Goal: Information Seeking & Learning: Learn about a topic

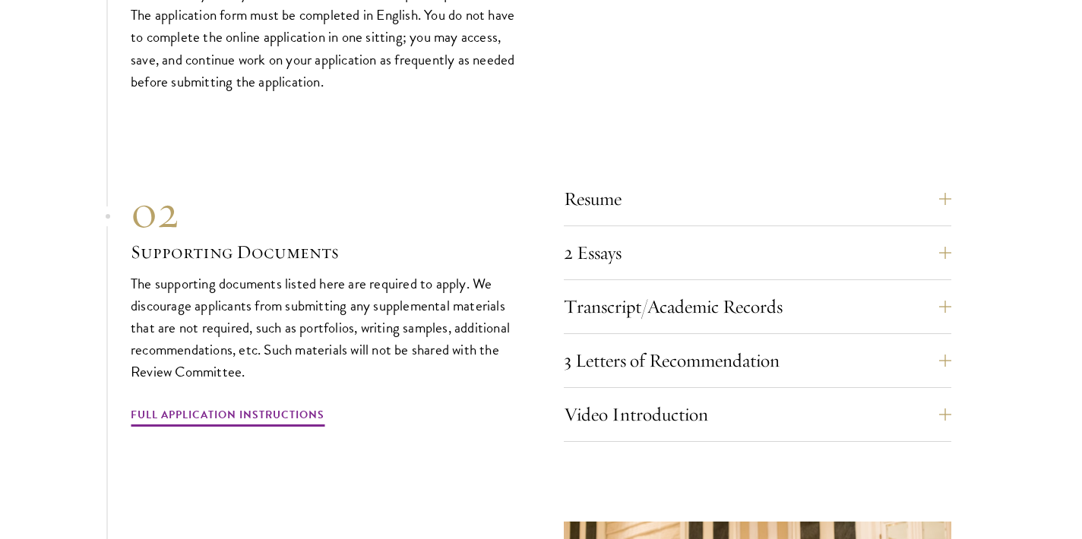
scroll to position [4686, 0]
click at [595, 233] on button "2 Essays" at bounding box center [768, 251] width 387 height 36
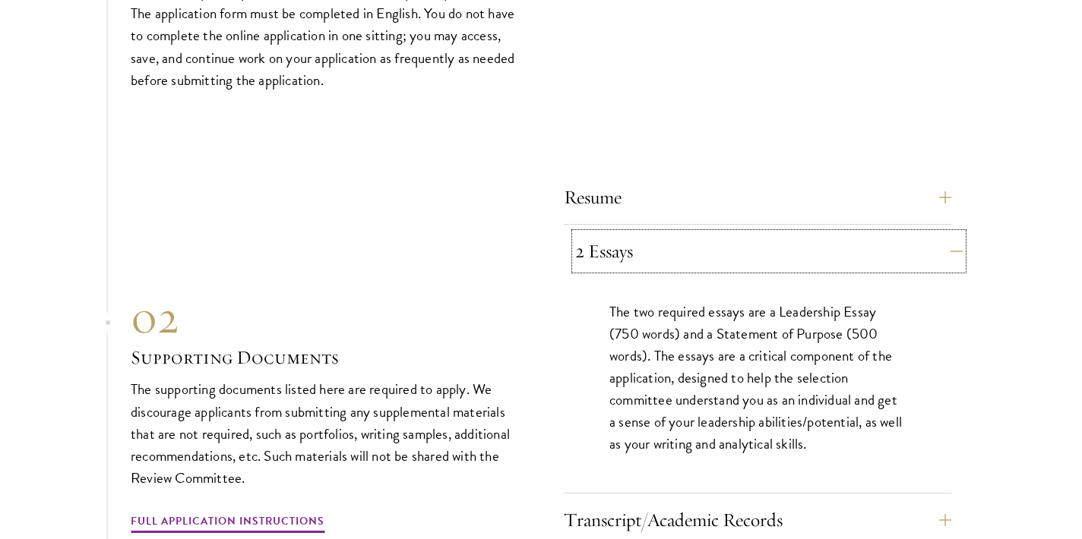
click at [595, 233] on button "2 Essays" at bounding box center [768, 251] width 387 height 36
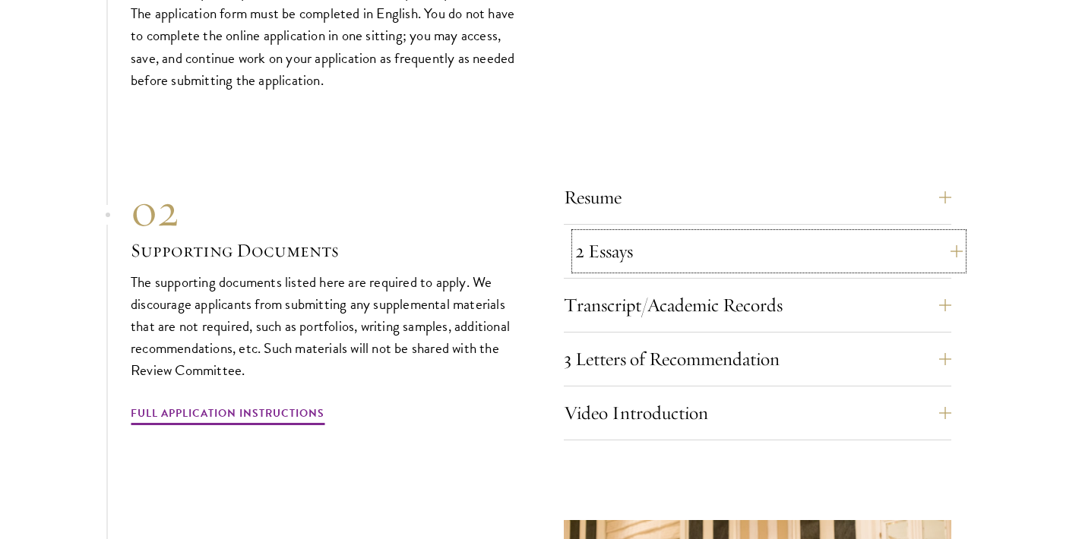
click at [595, 233] on button "2 Essays" at bounding box center [768, 251] width 387 height 36
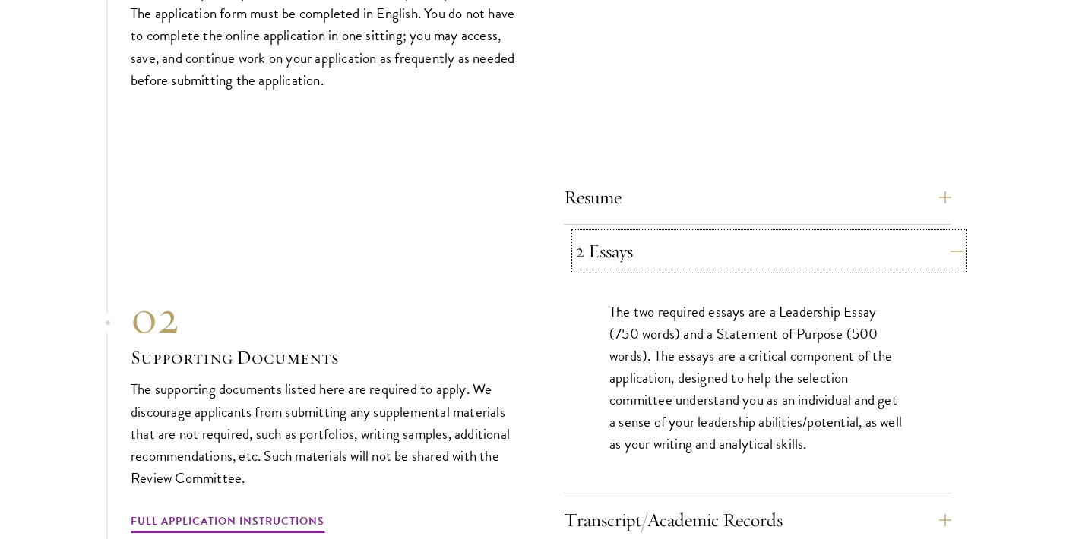
click at [595, 233] on button "2 Essays" at bounding box center [768, 251] width 387 height 36
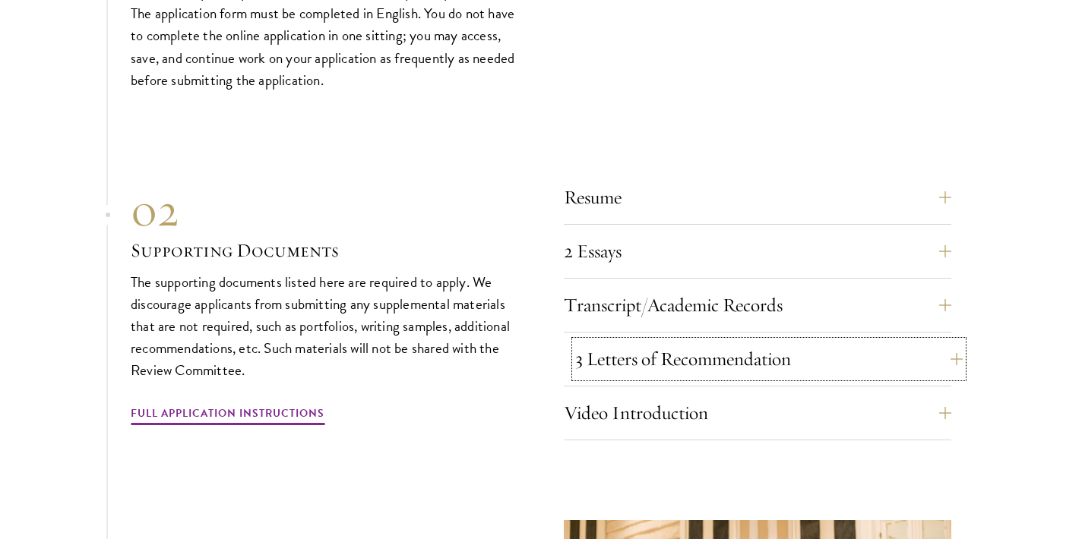
click at [633, 341] on button "3 Letters of Recommendation" at bounding box center [768, 359] width 387 height 36
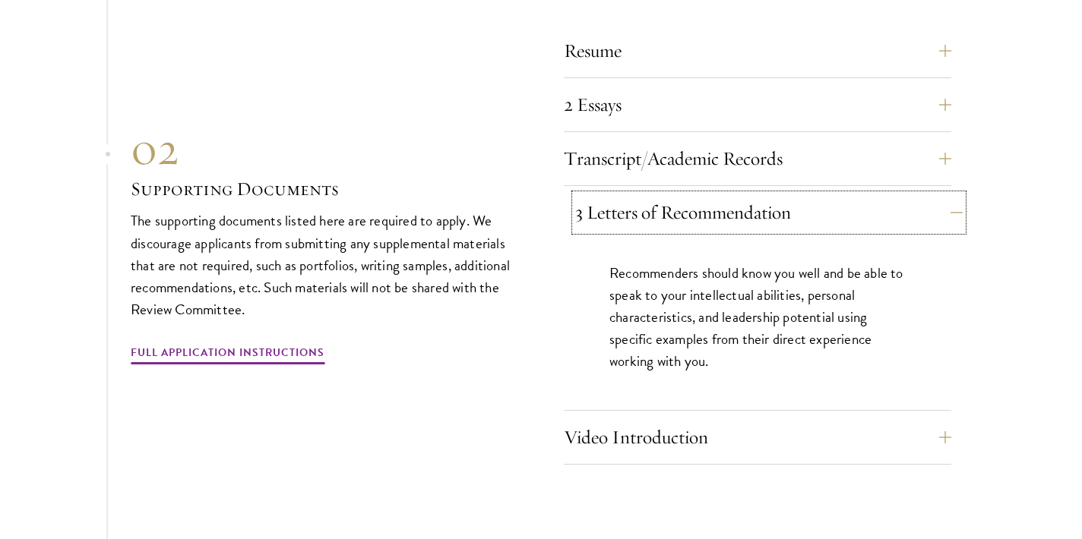
scroll to position [4843, 0]
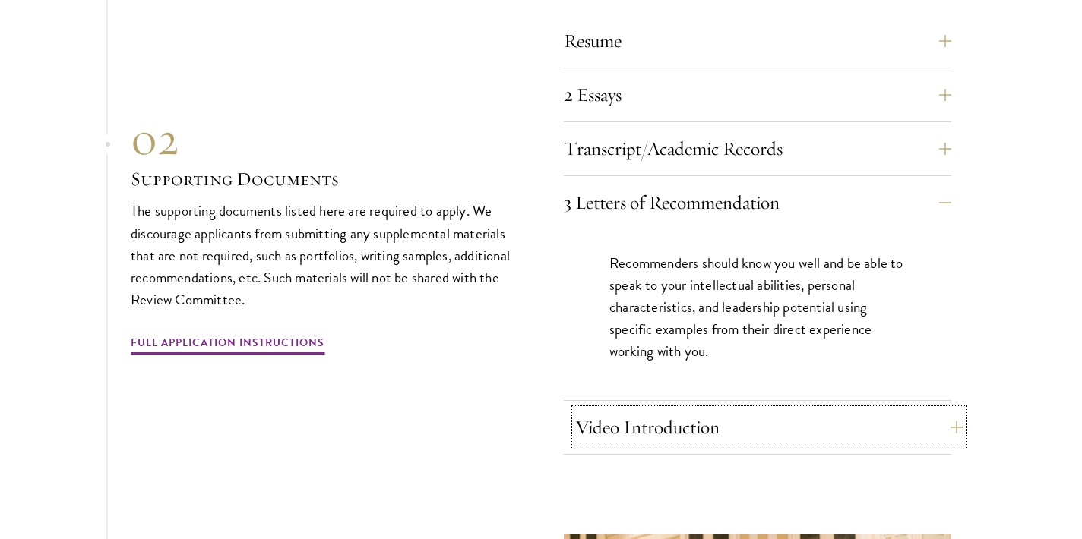
click at [664, 409] on button "Video Introduction" at bounding box center [768, 427] width 387 height 36
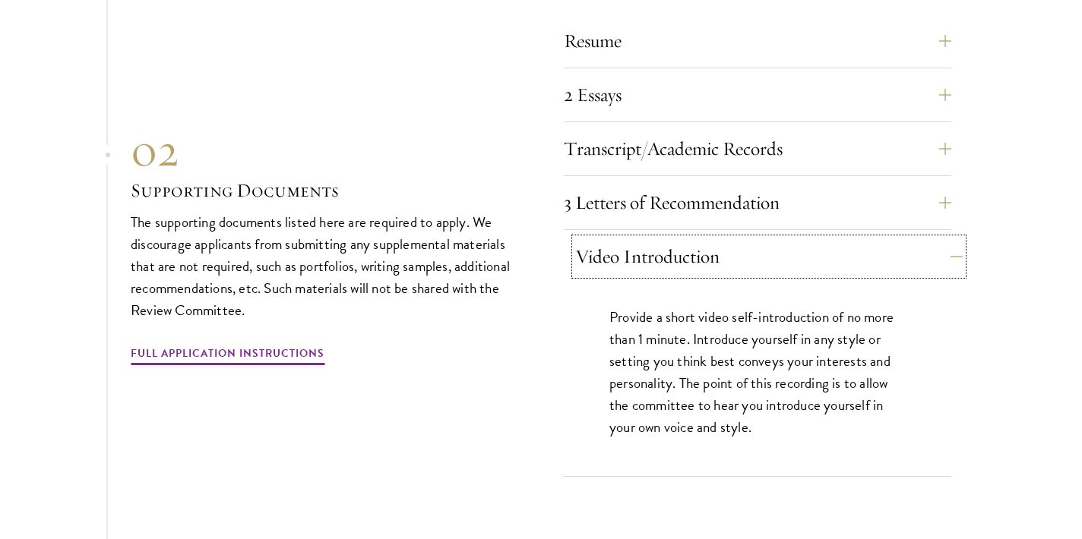
click at [608, 243] on button "Video Introduction" at bounding box center [768, 256] width 387 height 36
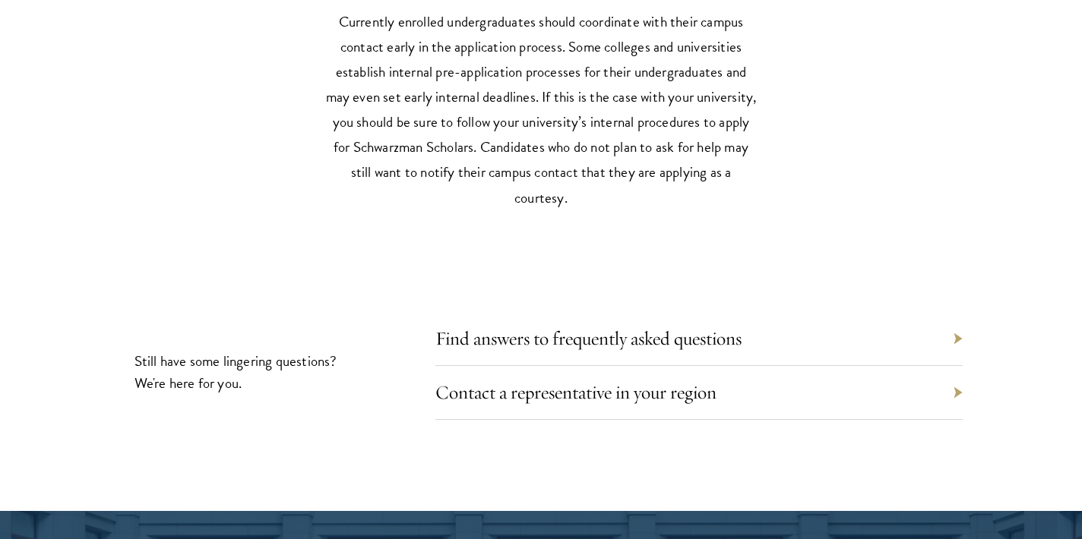
scroll to position [6733, 0]
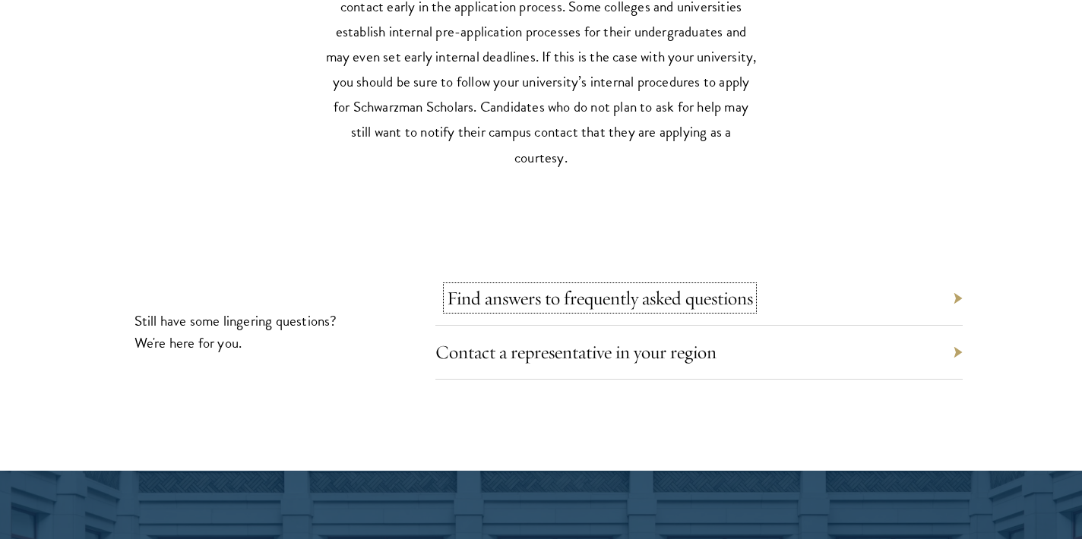
click at [530, 286] on link "Find answers to frequently asked questions" at bounding box center [600, 298] width 306 height 24
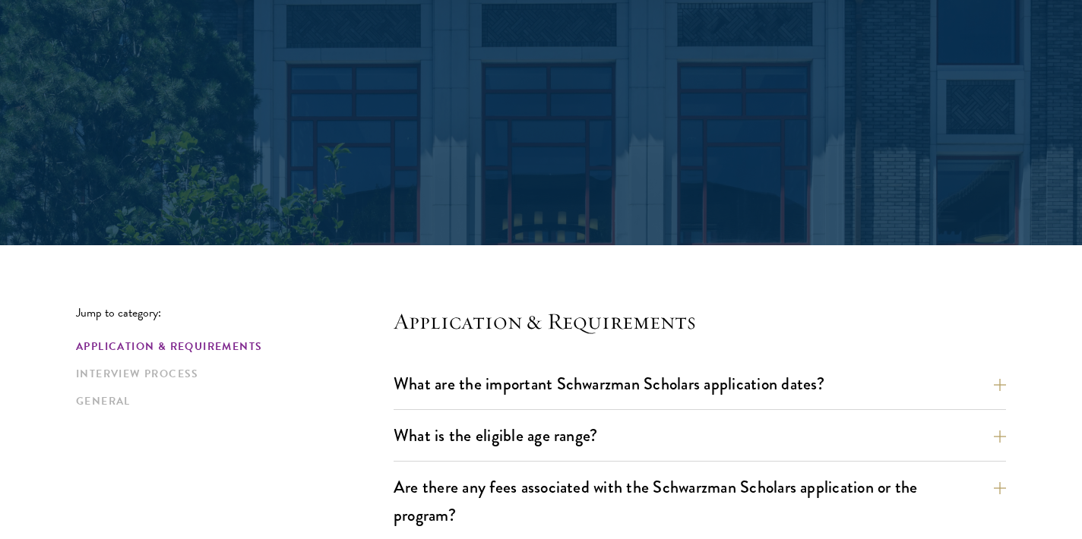
scroll to position [282, 0]
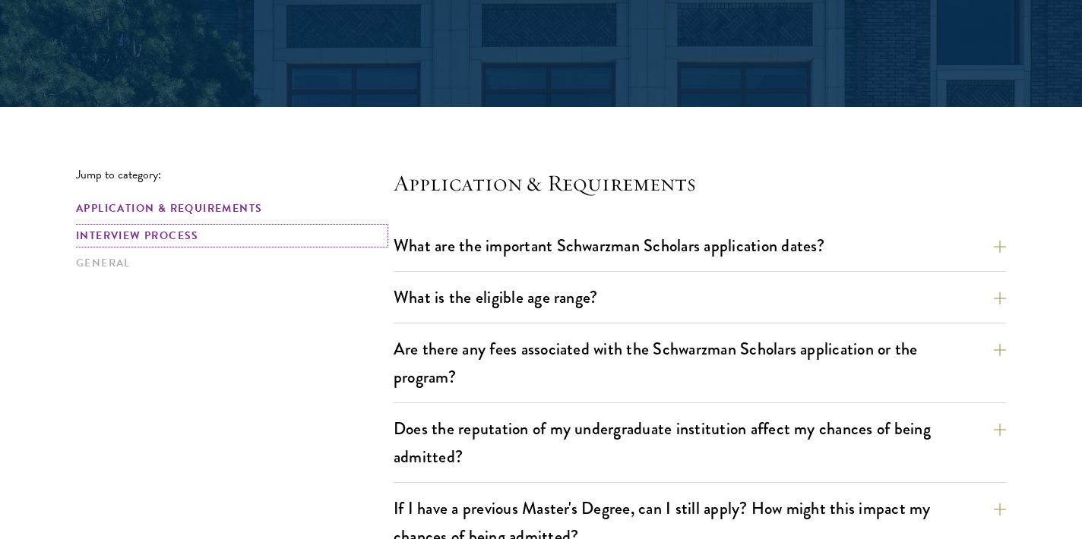
click at [153, 238] on link "Interview Process" at bounding box center [230, 236] width 308 height 16
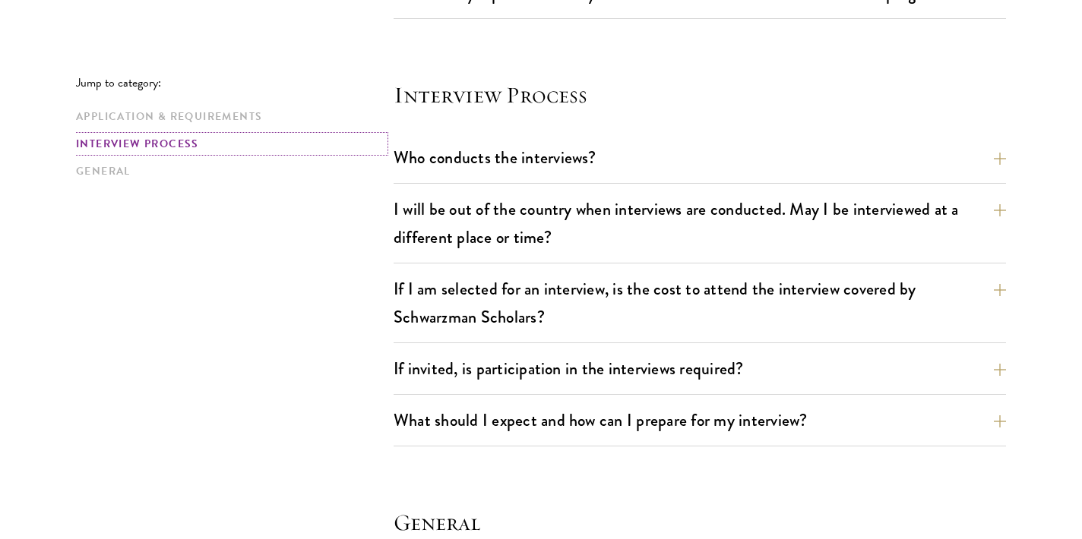
scroll to position [1693, 0]
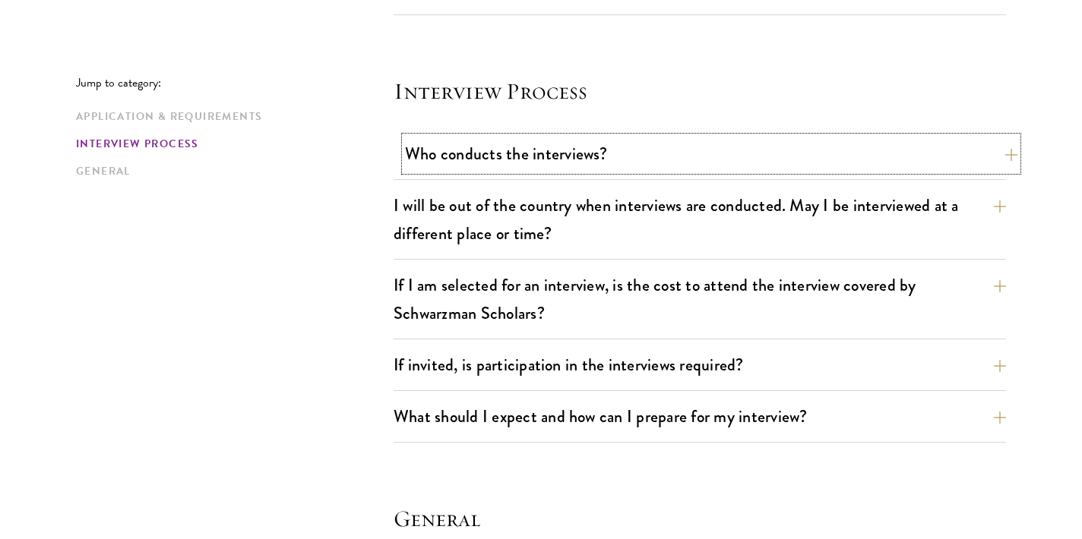
click at [545, 138] on button "Who conducts the interviews?" at bounding box center [711, 154] width 612 height 34
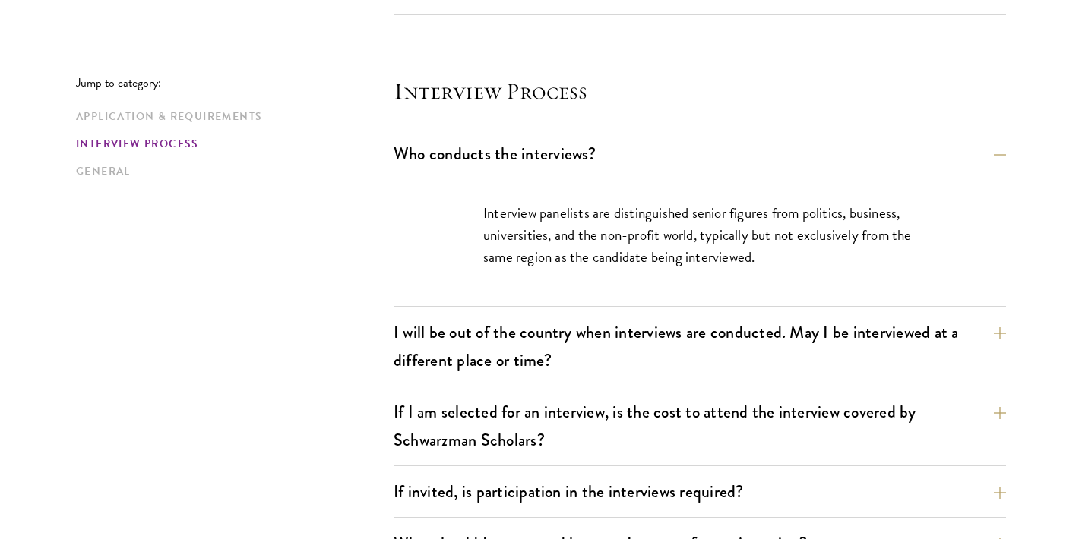
click at [550, 314] on div "Who conducts the interviews? Interview panelists are distinguished senior figur…" at bounding box center [699, 353] width 612 height 433
click at [551, 341] on button "I will be out of the country when interviews are conducted. May I be interviewe…" at bounding box center [711, 346] width 612 height 62
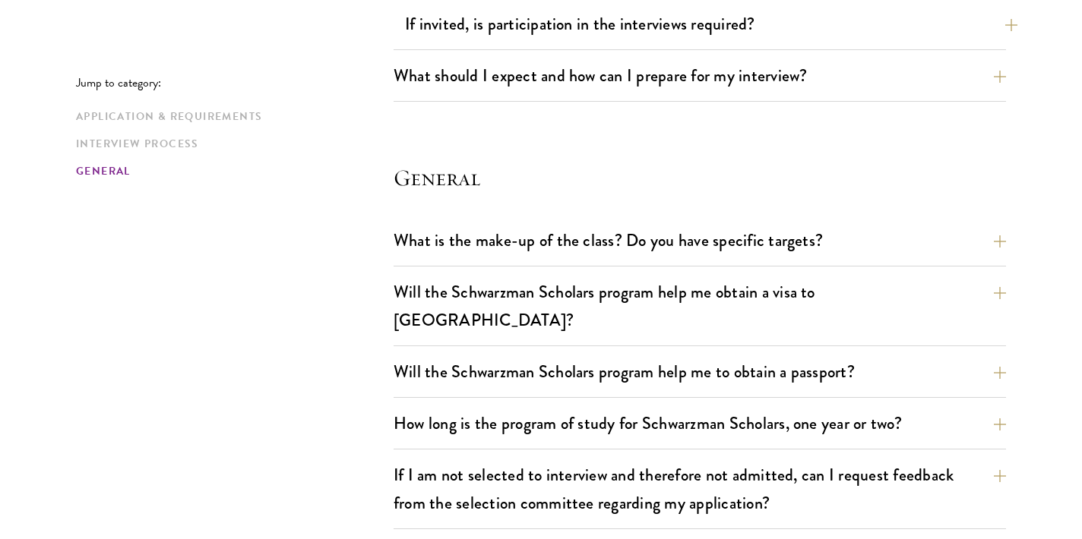
scroll to position [2302, 0]
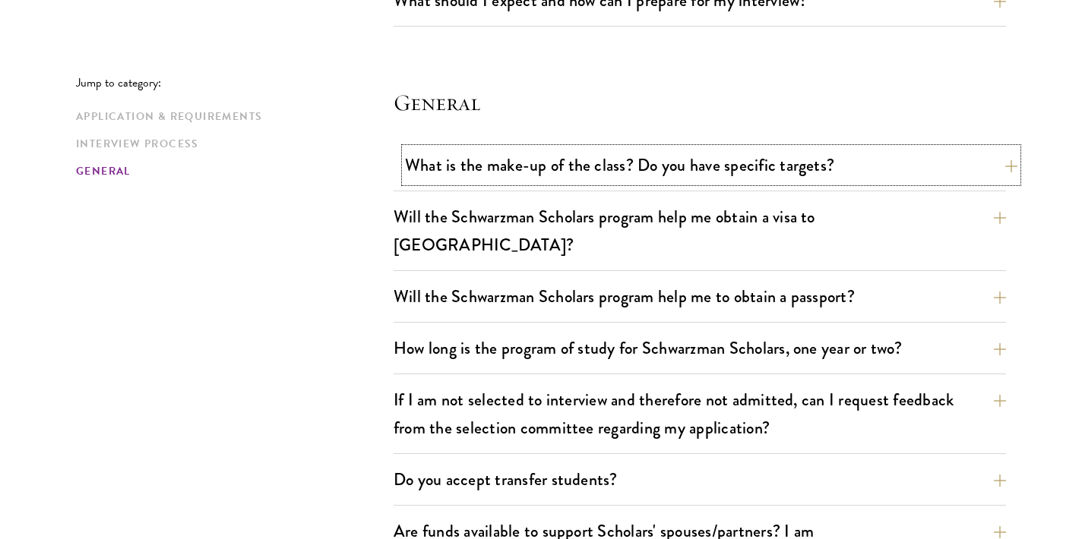
click at [507, 176] on button "What is the make-up of the class? Do you have specific targets?" at bounding box center [711, 165] width 612 height 34
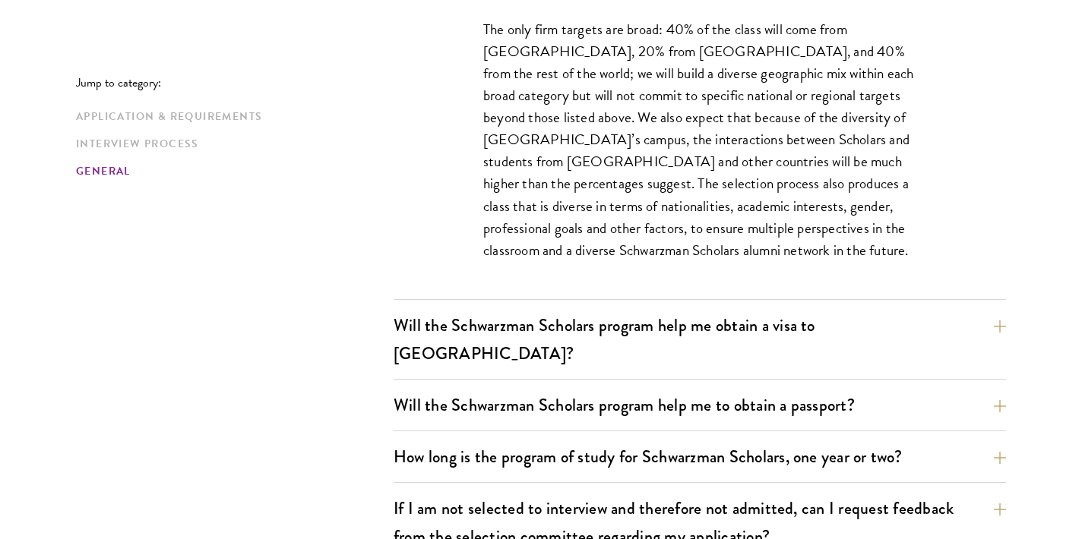
scroll to position [2336, 0]
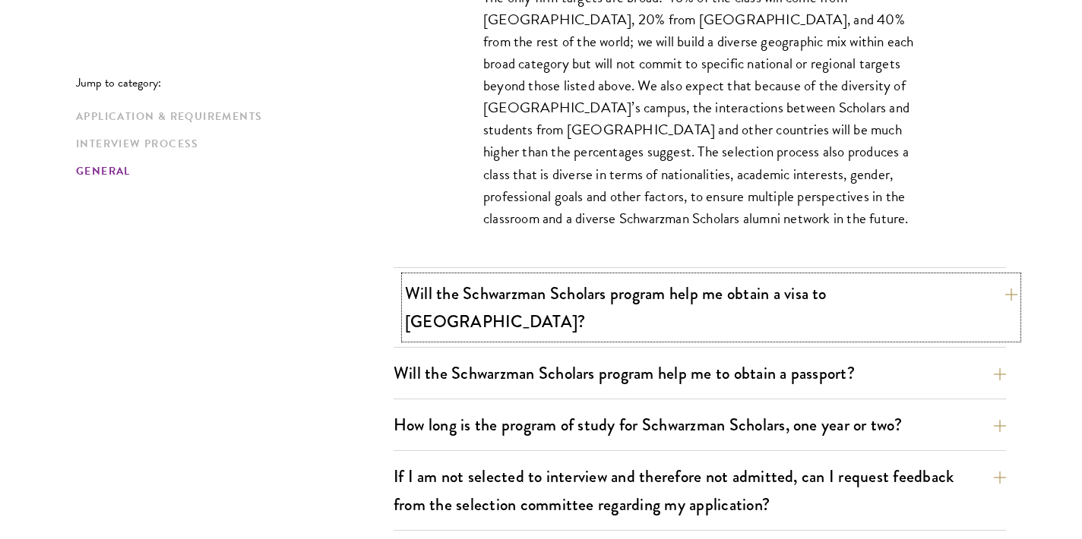
click at [567, 300] on button "Will the Schwarzman Scholars program help me obtain a visa to China?" at bounding box center [711, 307] width 612 height 62
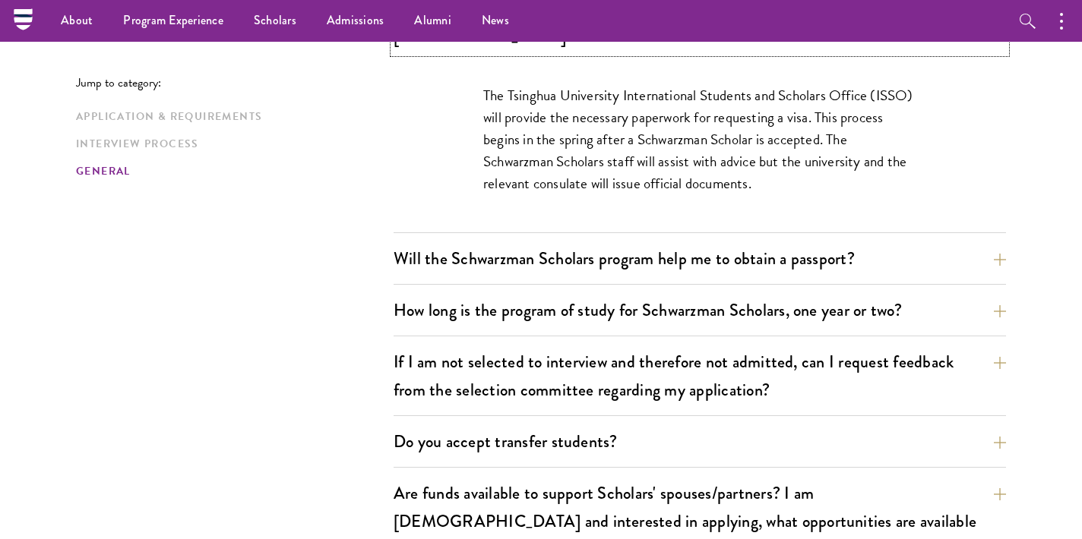
scroll to position [2319, 0]
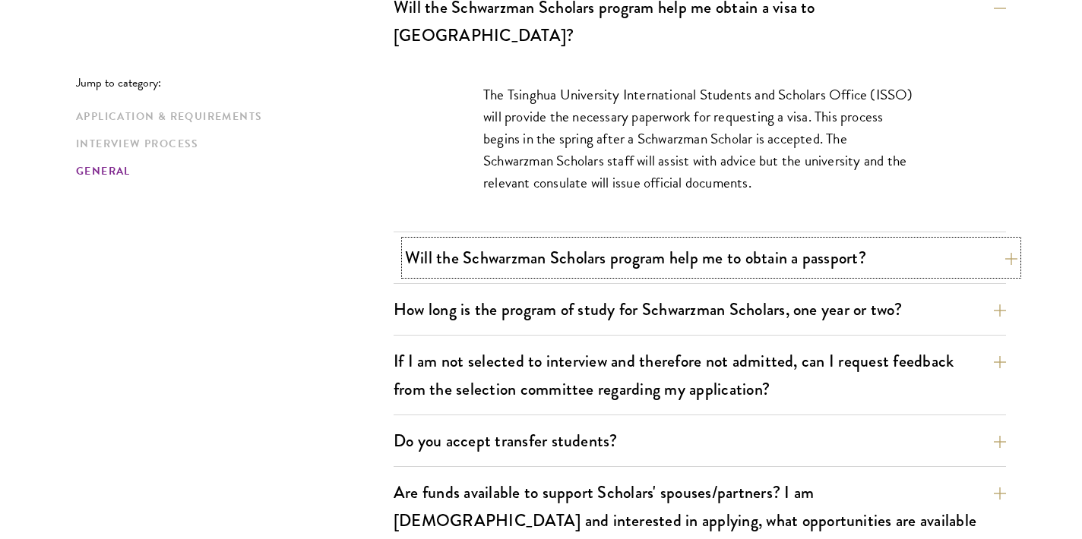
click at [577, 241] on button "Will the Schwarzman Scholars program help me to obtain a passport?" at bounding box center [711, 258] width 612 height 34
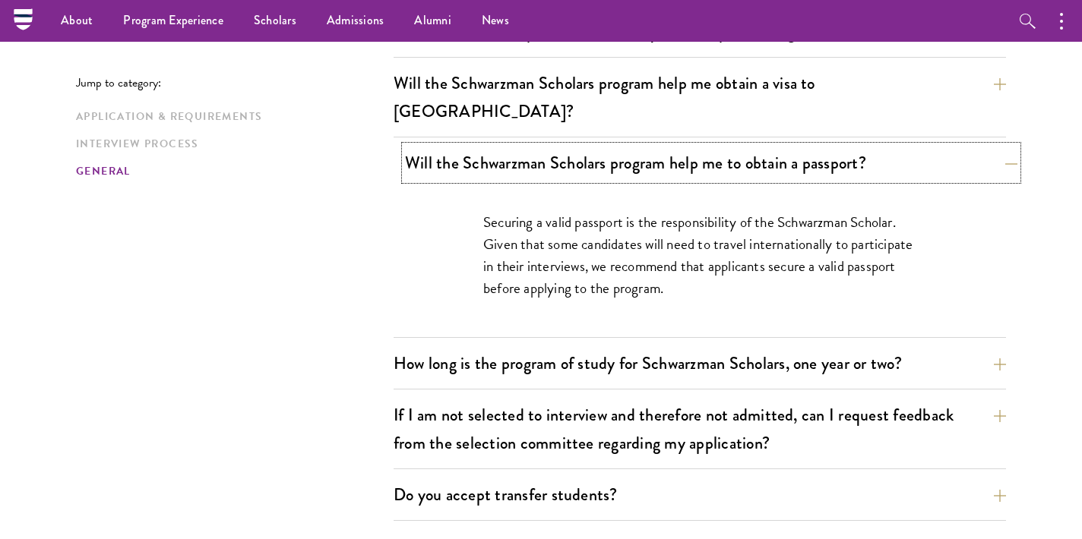
scroll to position [2238, 0]
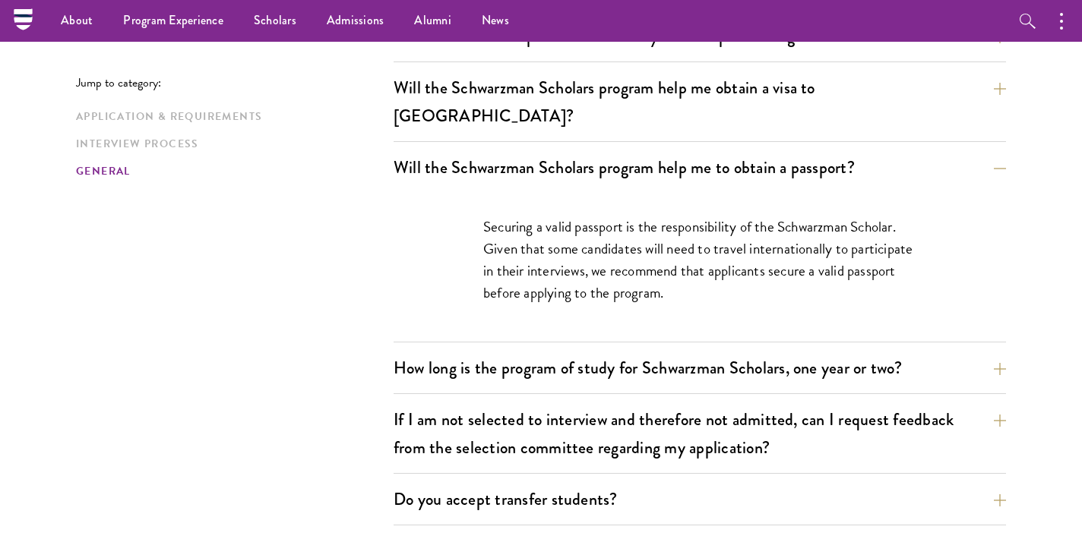
click at [590, 107] on div "Will the Schwarzman Scholars program help me obtain a visa to China? The Tsingh…" at bounding box center [699, 106] width 612 height 71
click at [589, 96] on button "Will the Schwarzman Scholars program help me obtain a visa to China?" at bounding box center [711, 102] width 612 height 62
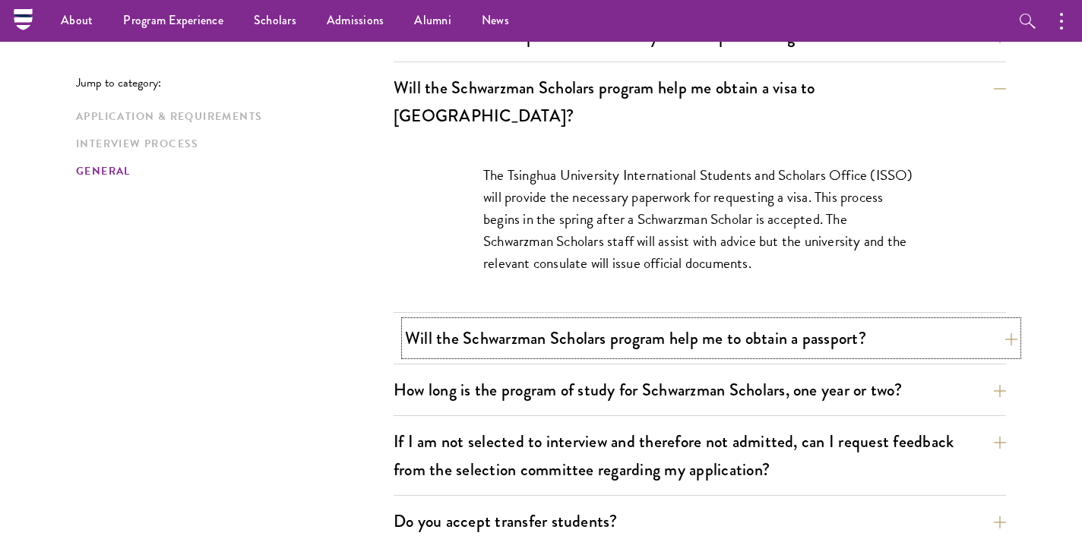
click at [620, 321] on button "Will the Schwarzman Scholars program help me to obtain a passport?" at bounding box center [711, 338] width 612 height 34
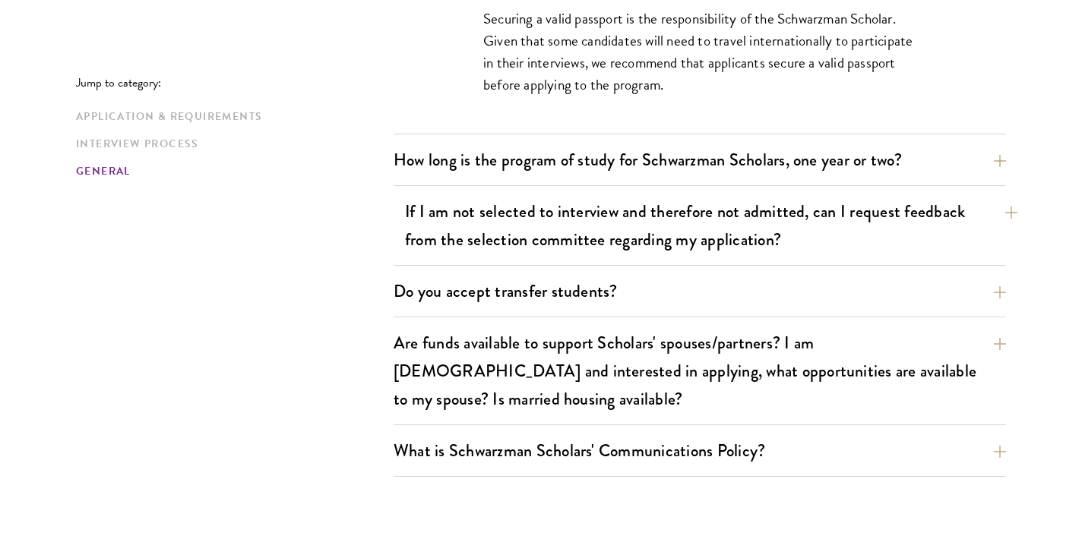
scroll to position [2484, 0]
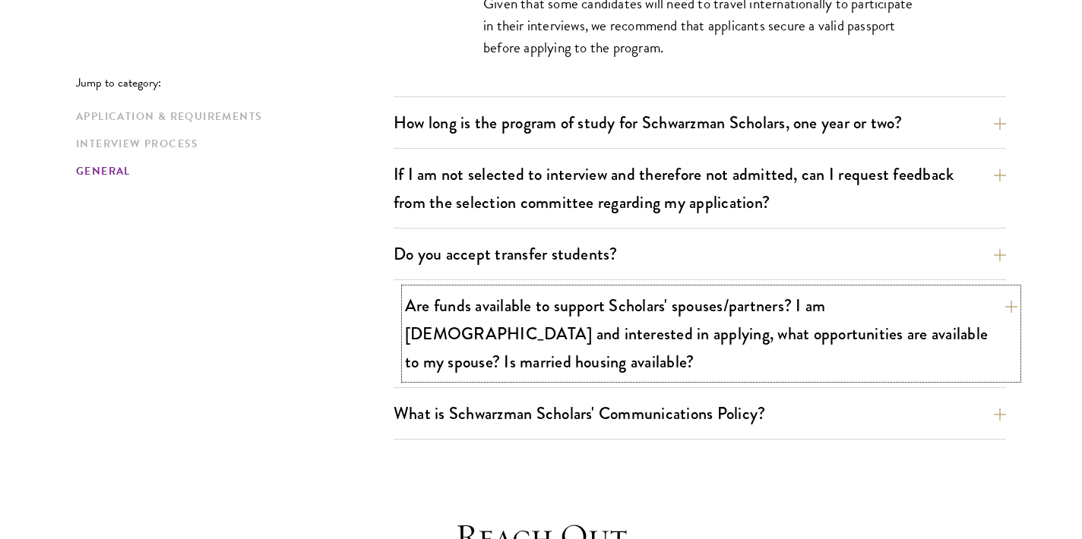
click at [594, 308] on button "Are funds available to support Scholars' spouses/partners? I am married and int…" at bounding box center [711, 334] width 612 height 90
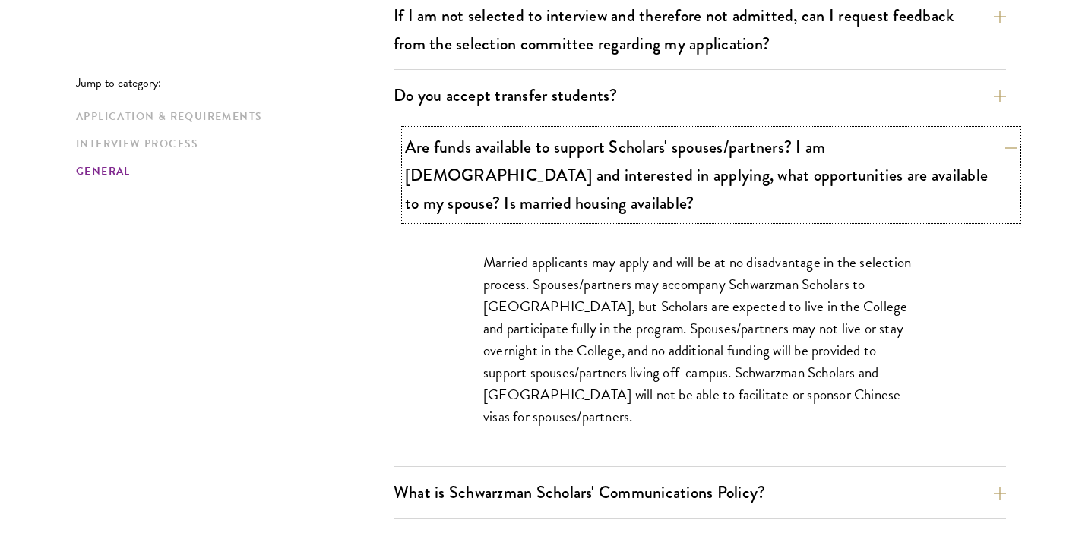
scroll to position [2495, 0]
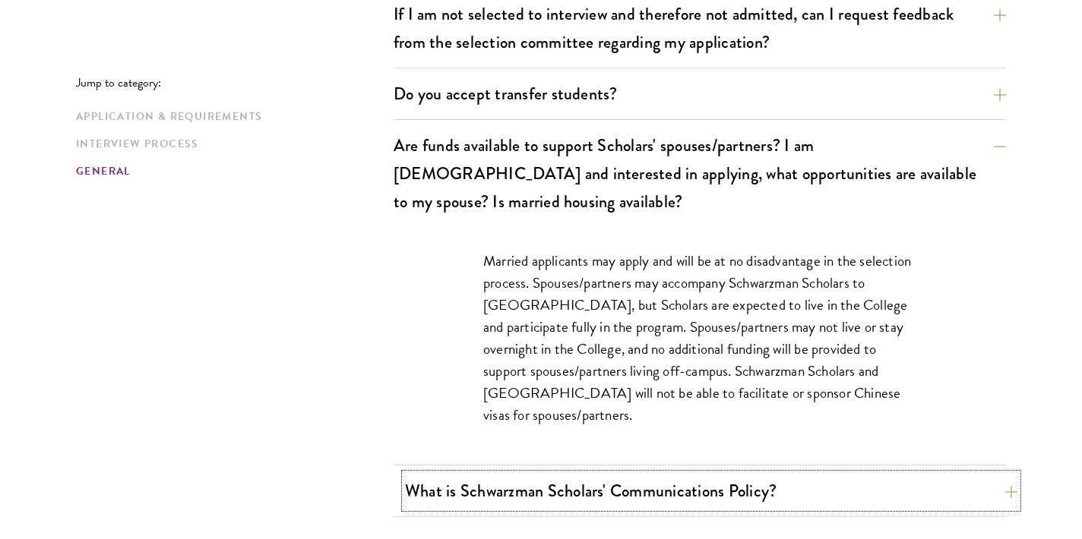
click at [612, 474] on button "What is Schwarzman Scholars' Communications Policy?" at bounding box center [711, 491] width 612 height 34
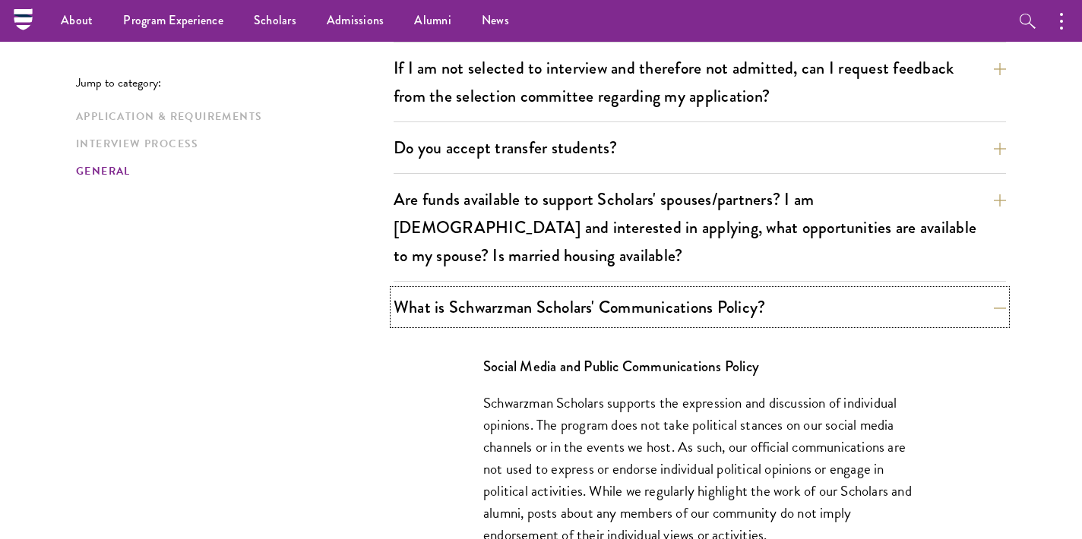
scroll to position [2417, 0]
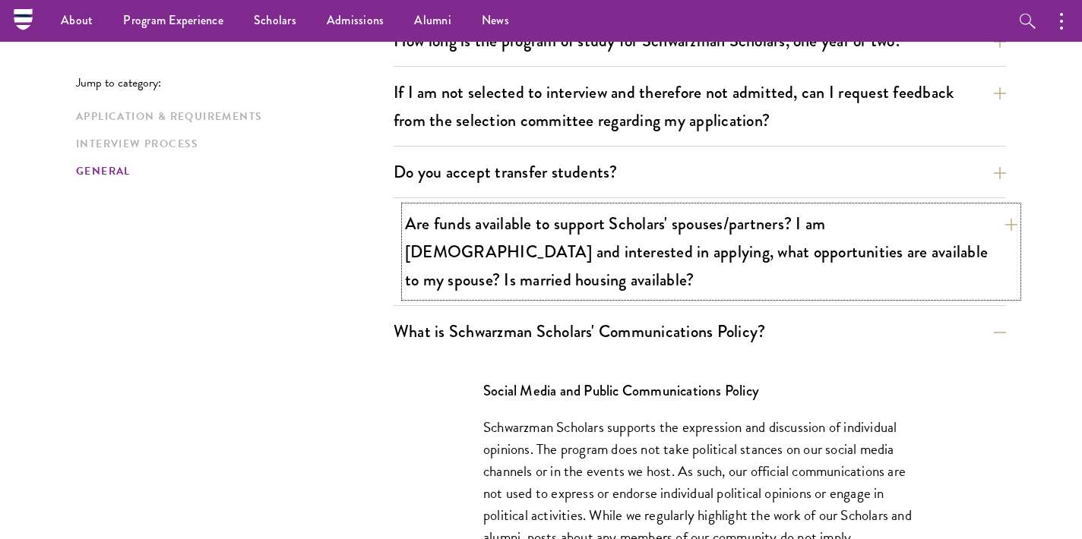
click at [522, 230] on button "Are funds available to support Scholars' spouses/partners? I am married and int…" at bounding box center [711, 252] width 612 height 90
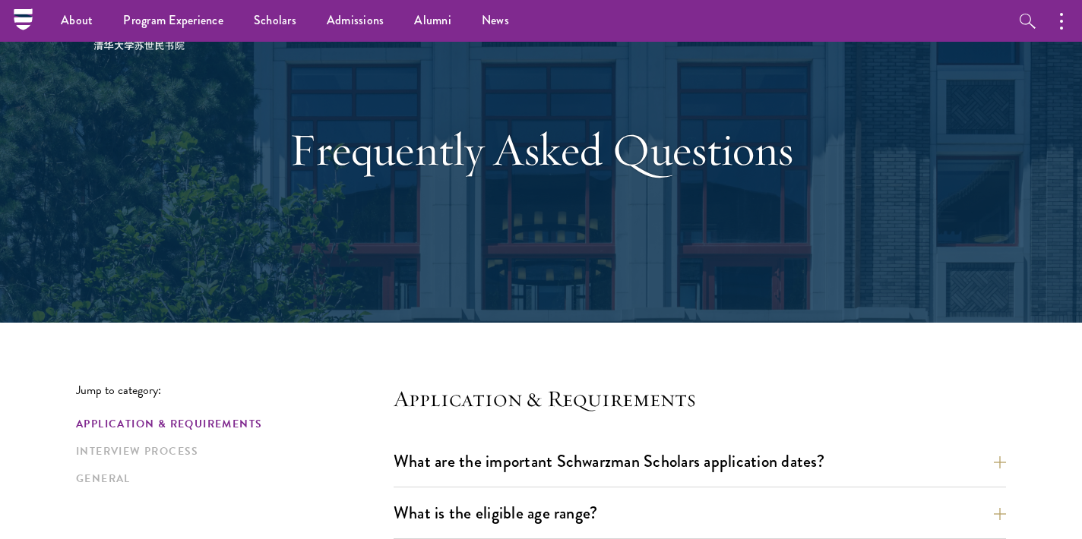
scroll to position [0, 0]
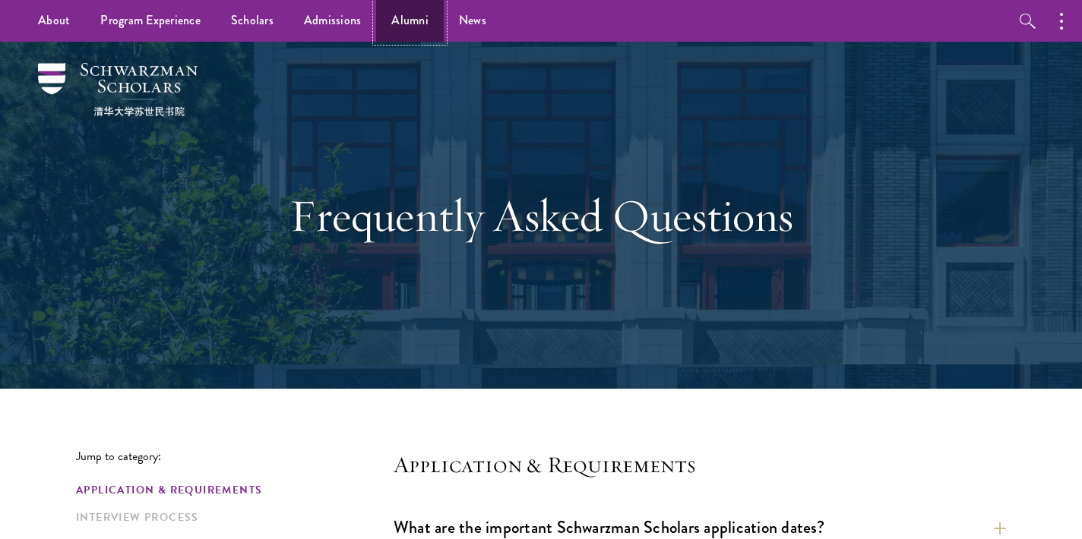
click at [416, 23] on link "Alumni" at bounding box center [410, 21] width 68 height 42
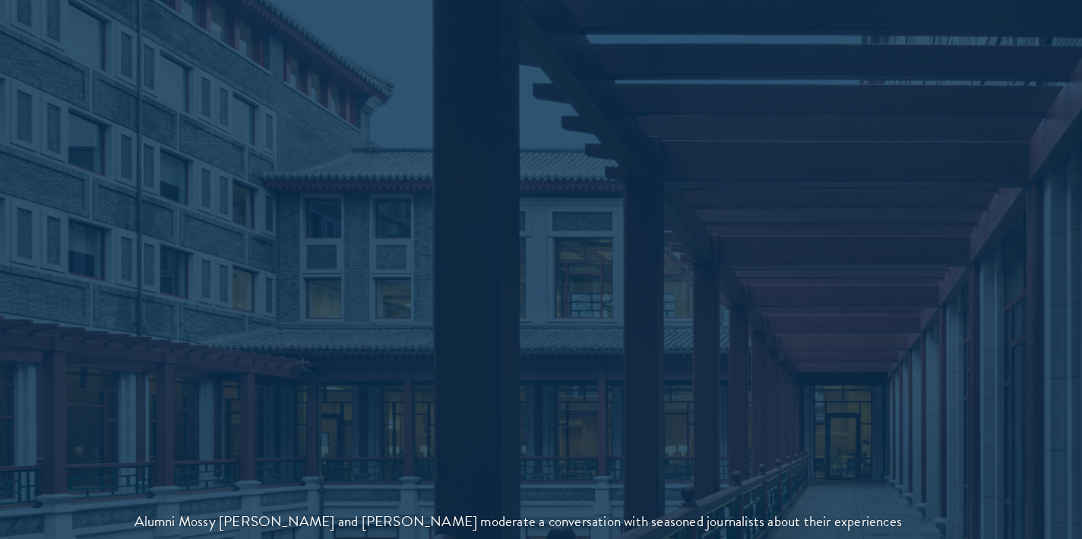
scroll to position [3289, 0]
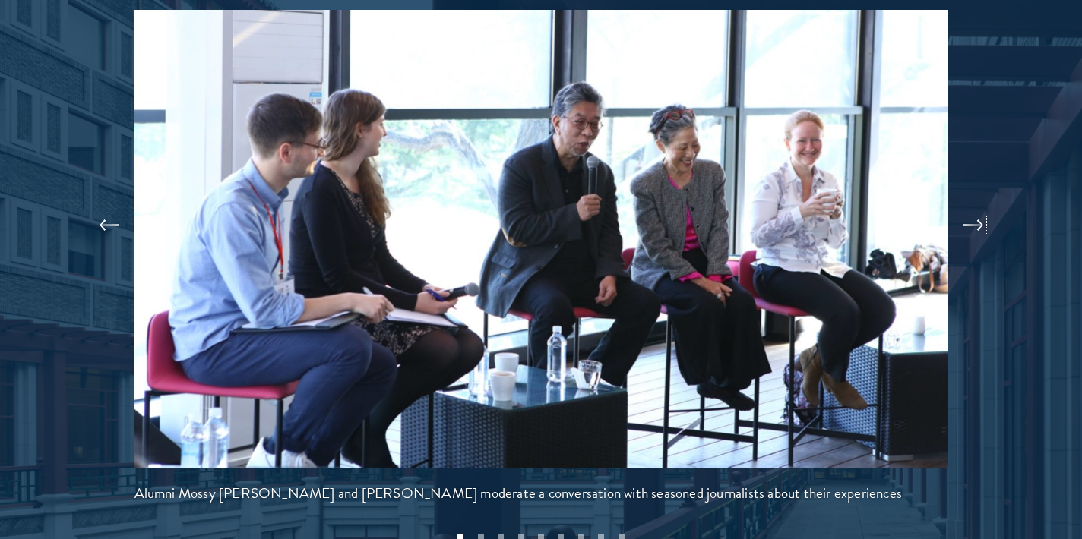
click at [977, 204] on button at bounding box center [973, 225] width 50 height 43
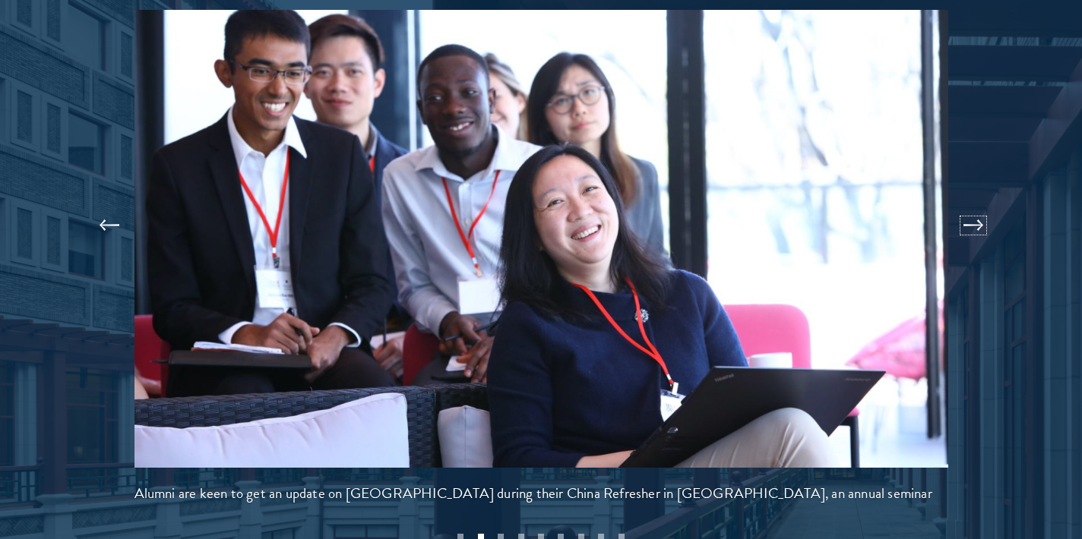
click at [977, 204] on button at bounding box center [973, 225] width 50 height 43
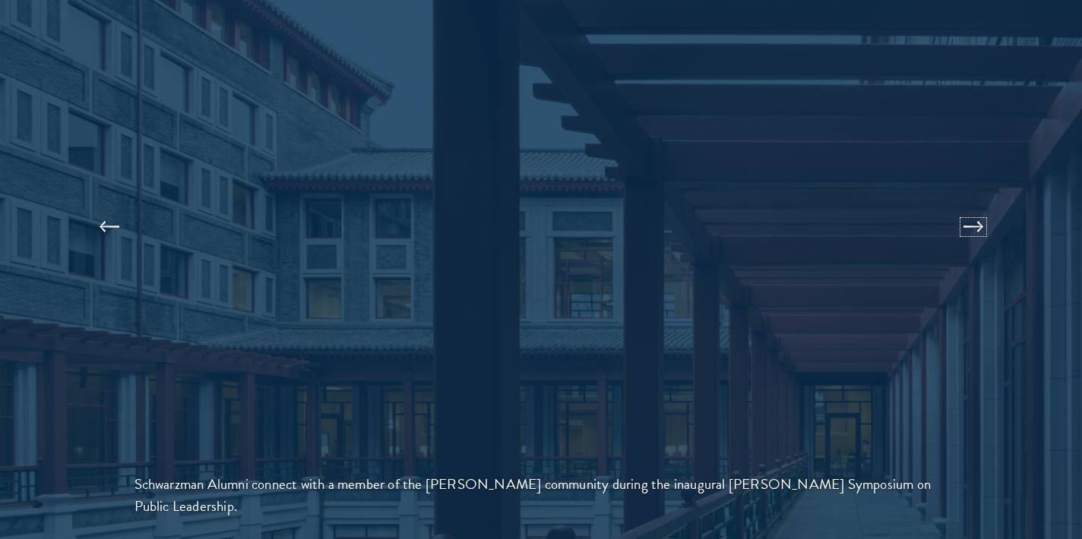
scroll to position [3300, 0]
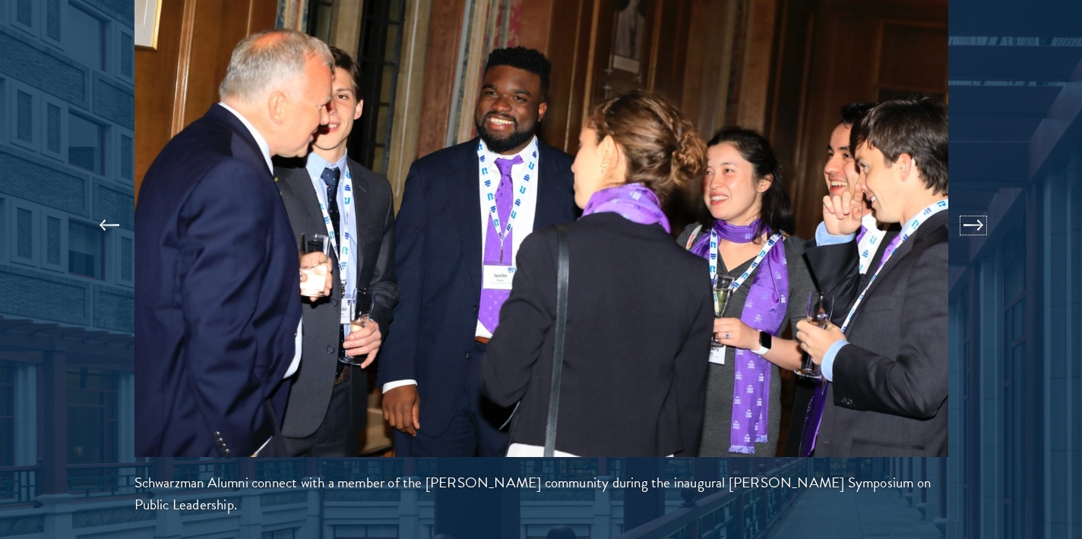
click at [977, 204] on button at bounding box center [973, 225] width 50 height 43
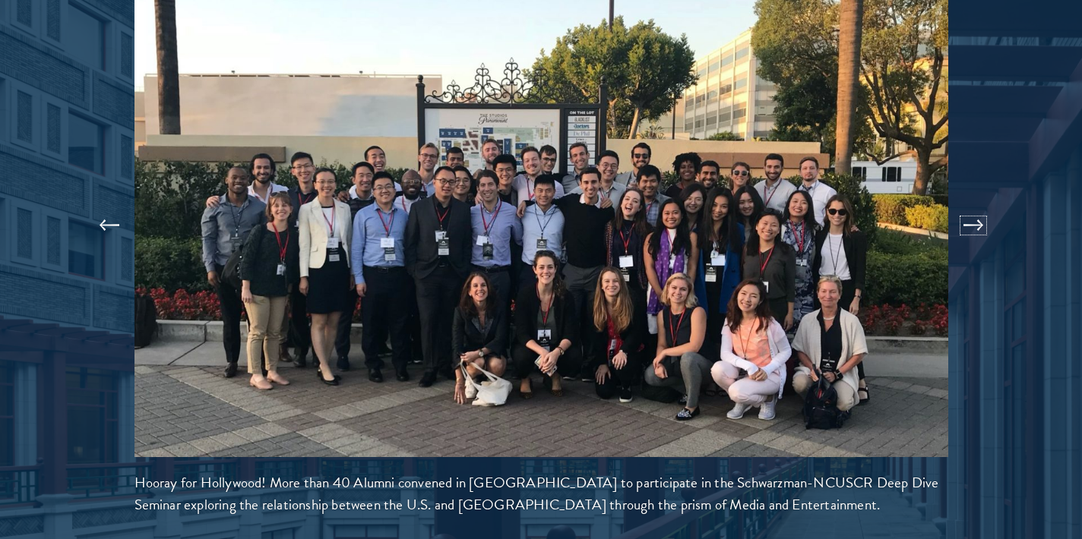
click at [977, 204] on button at bounding box center [973, 225] width 50 height 43
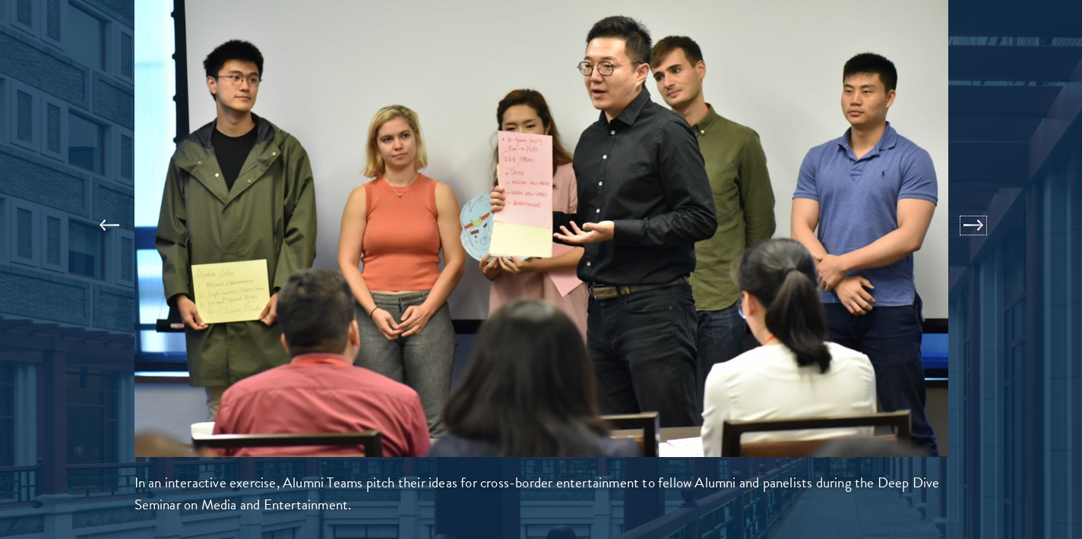
click at [977, 204] on button at bounding box center [973, 225] width 50 height 43
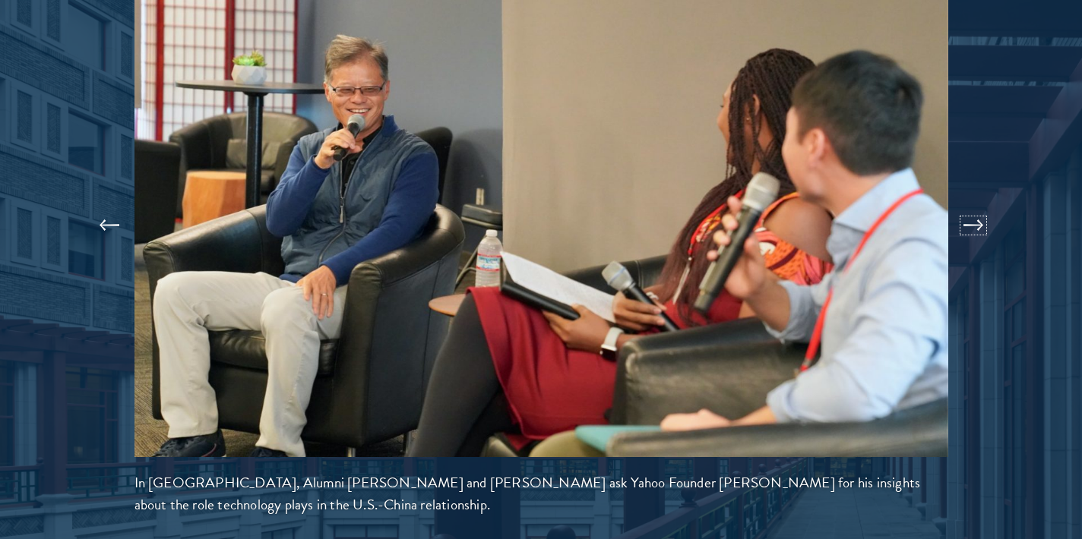
click at [976, 204] on button at bounding box center [973, 225] width 50 height 43
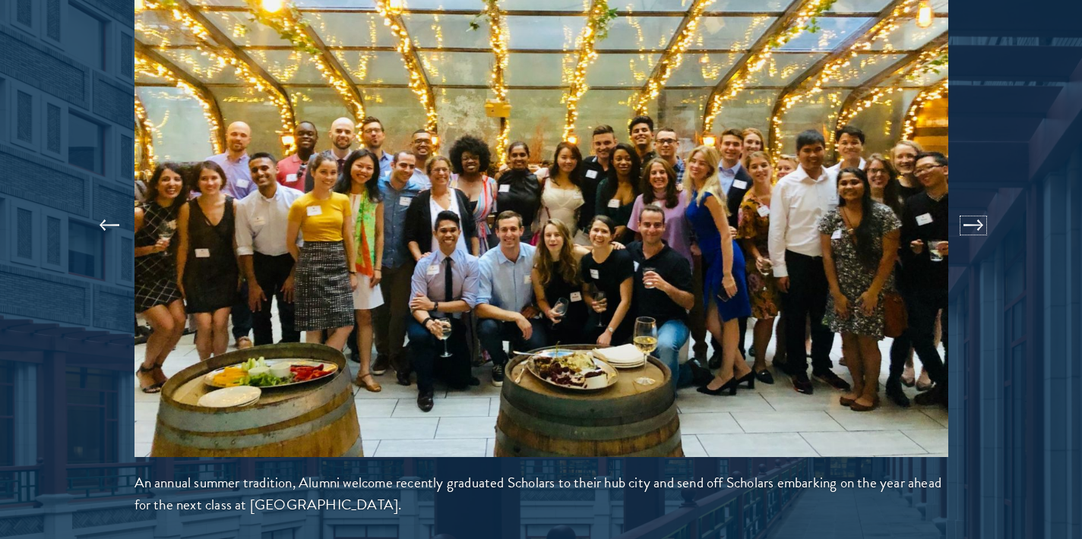
click at [976, 204] on button at bounding box center [973, 225] width 50 height 43
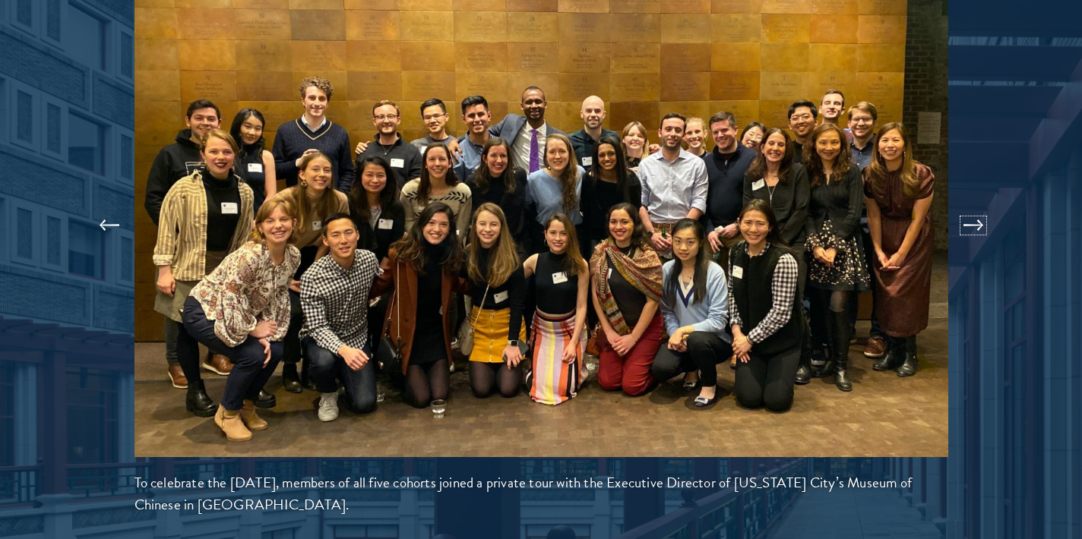
click at [974, 213] on button at bounding box center [973, 225] width 50 height 43
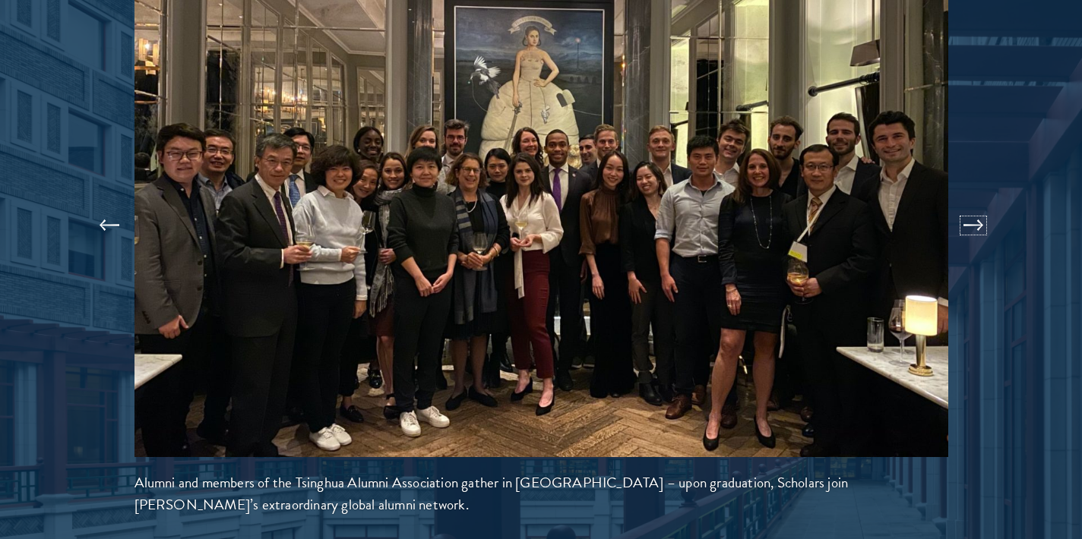
click at [970, 204] on button at bounding box center [973, 225] width 50 height 43
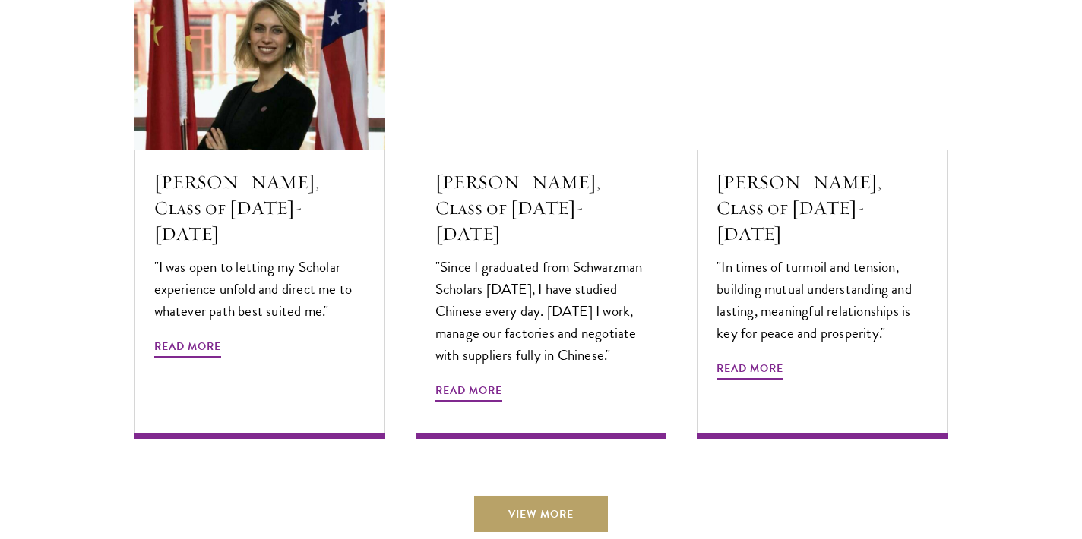
scroll to position [5194, 0]
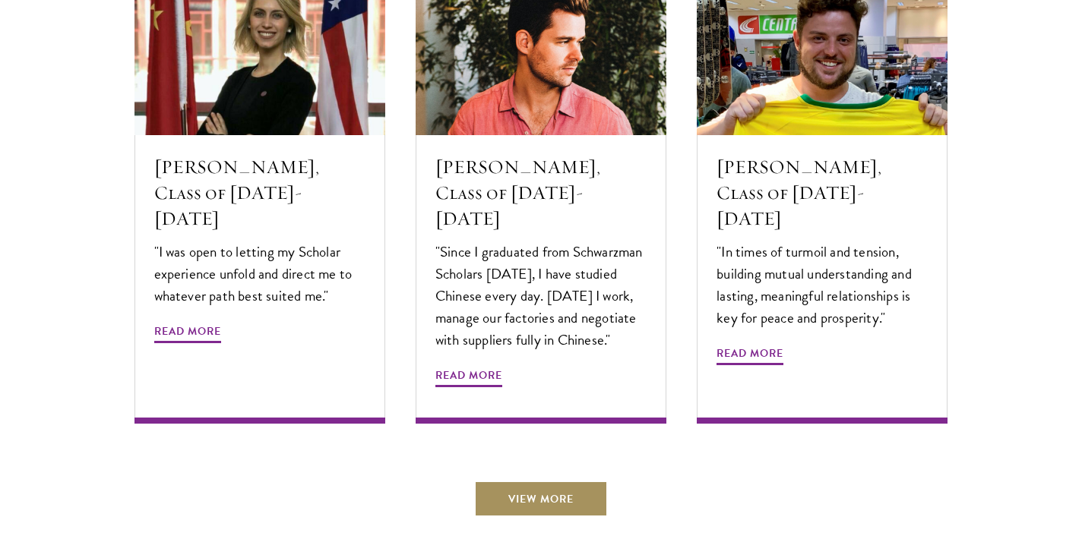
click at [554, 481] on link "View More" at bounding box center [541, 499] width 134 height 36
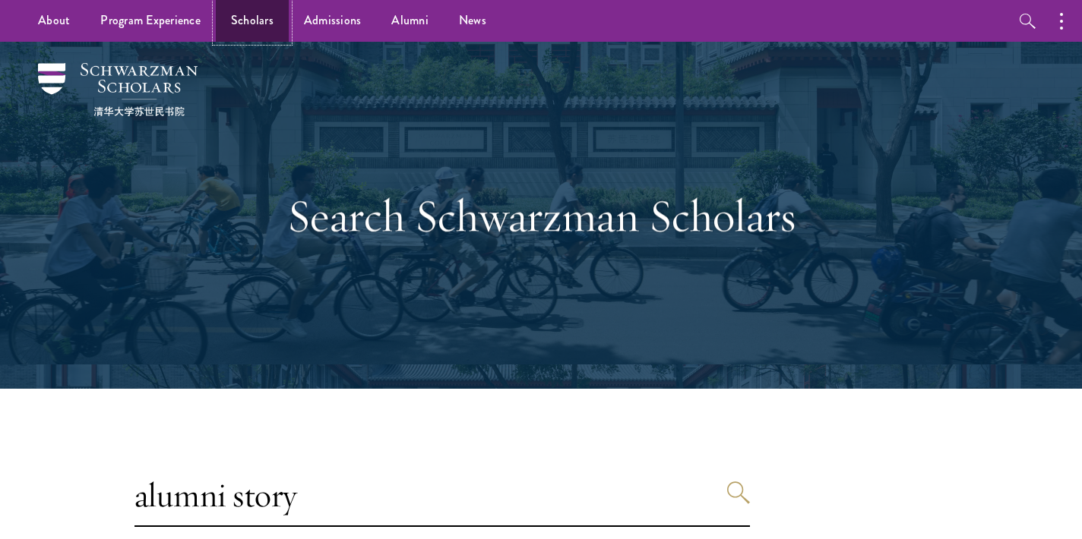
click at [261, 21] on link "Scholars" at bounding box center [252, 21] width 73 height 42
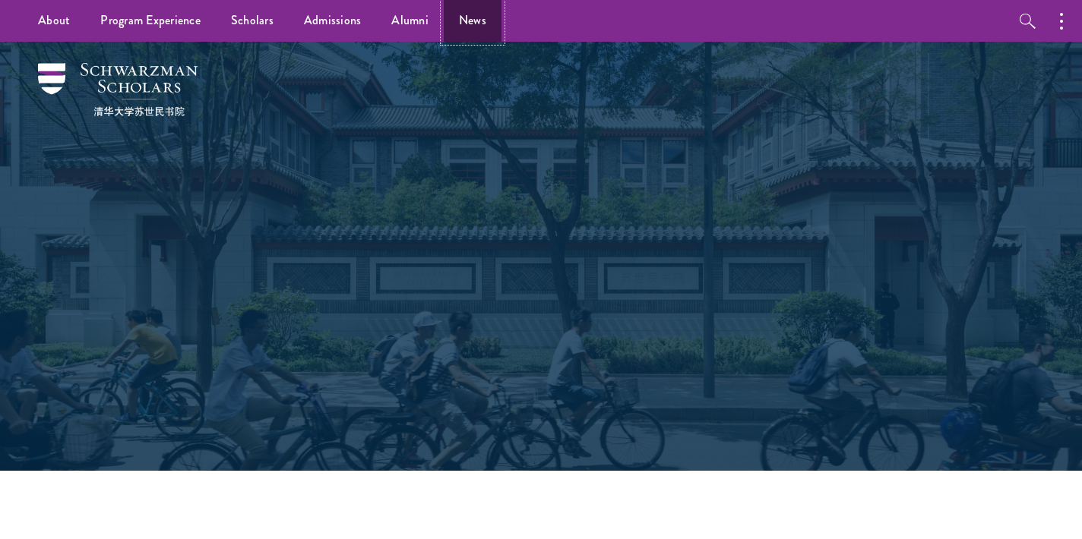
click at [469, 24] on link "News" at bounding box center [473, 21] width 58 height 42
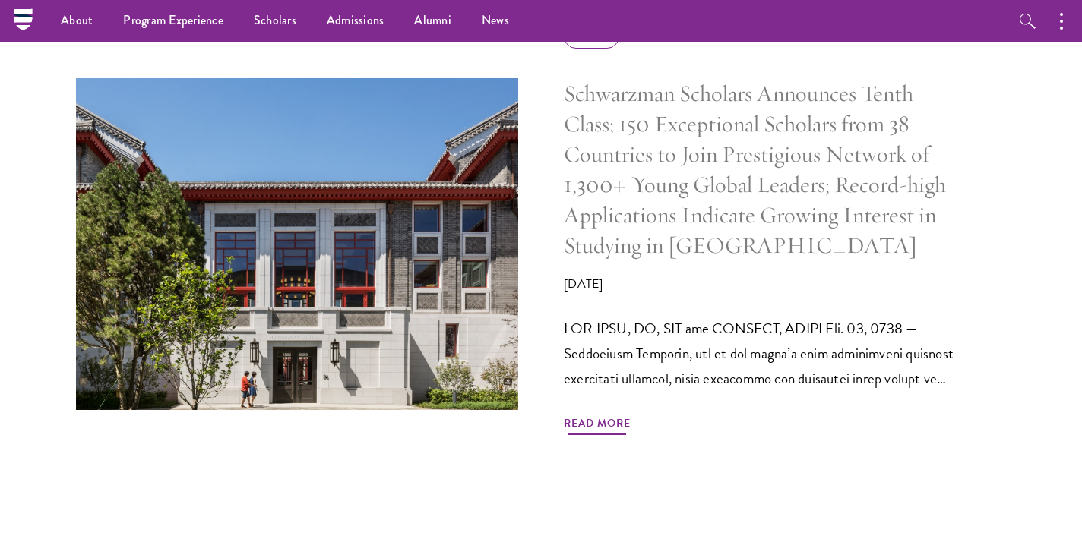
scroll to position [744, 0]
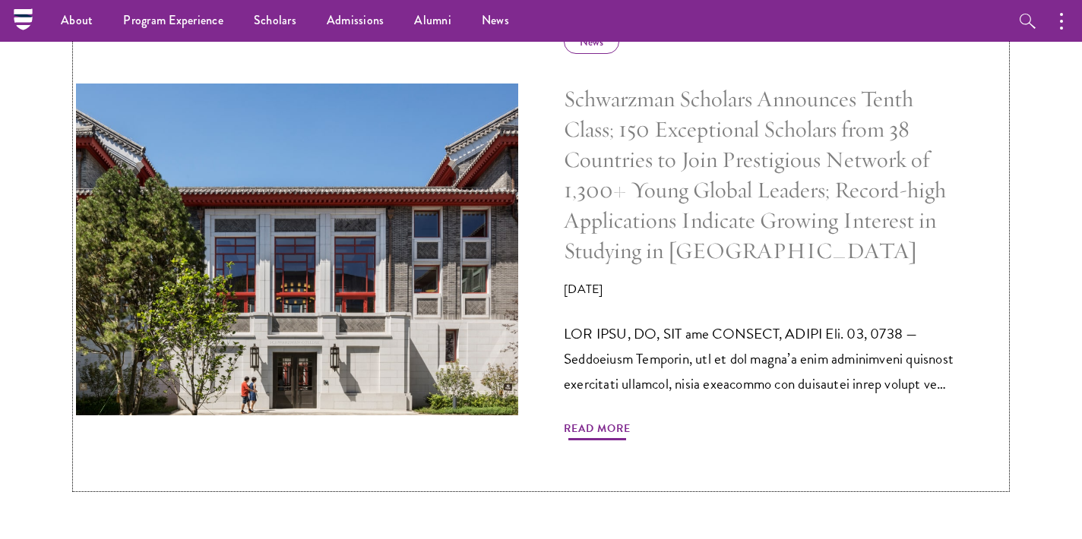
click at [646, 200] on h5 "Schwarzman Scholars Announces Tenth Class; 150 Exceptional Scholars from 38 Cou…" at bounding box center [762, 175] width 396 height 182
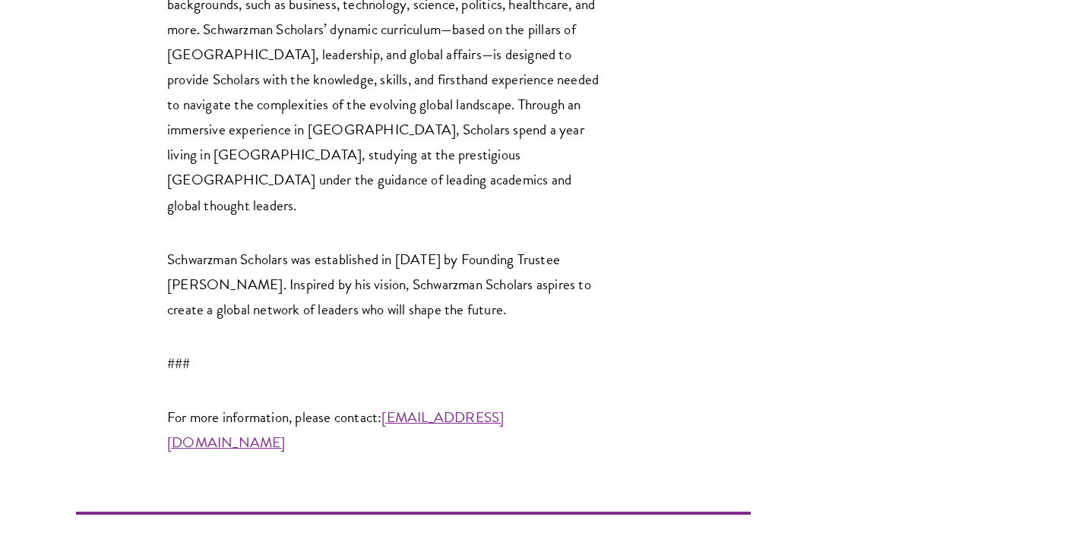
scroll to position [4042, 0]
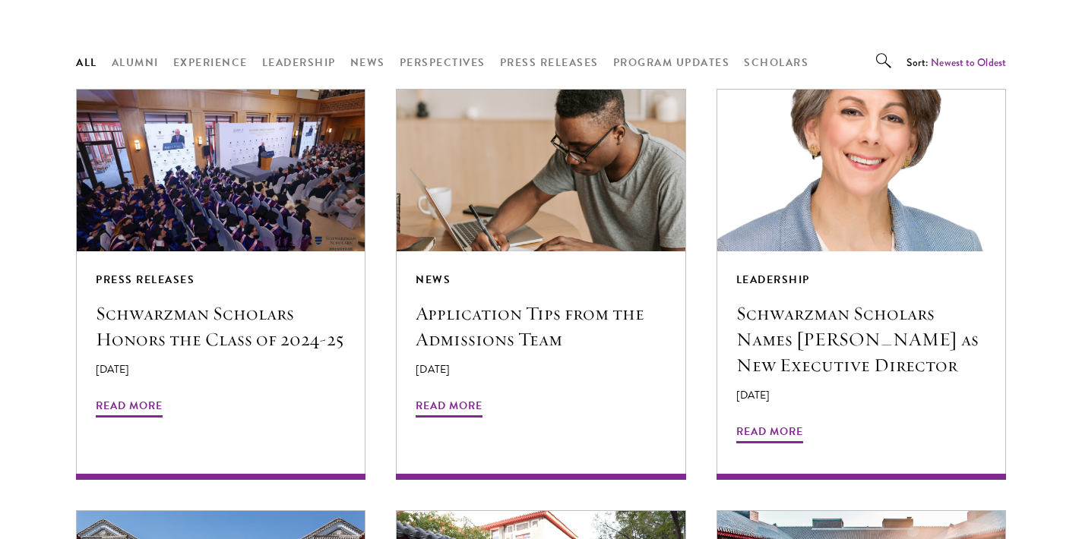
scroll to position [1259, 0]
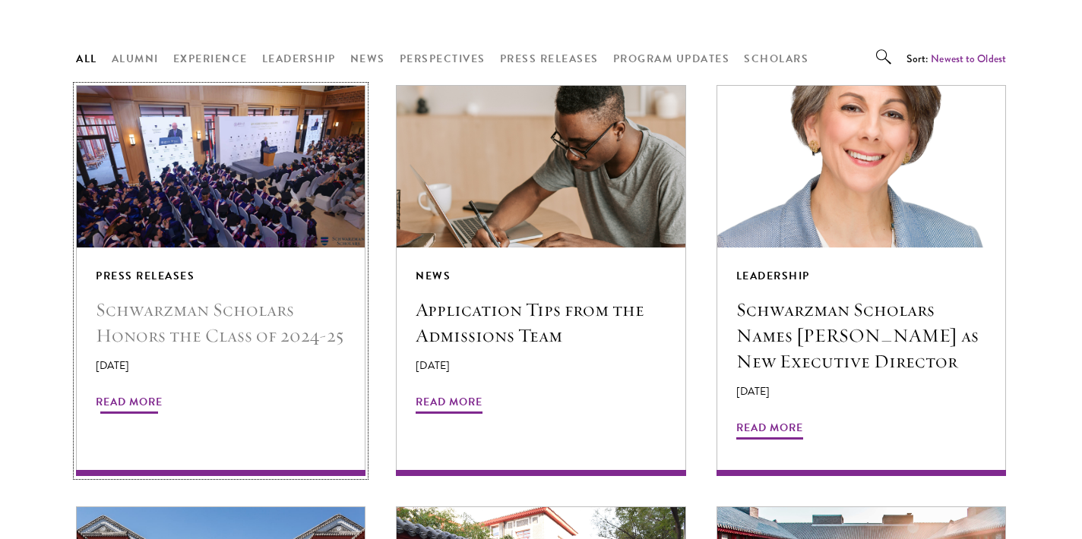
click at [289, 315] on h5 "Schwarzman Scholars Honors the Class of 2024-25" at bounding box center [221, 323] width 250 height 52
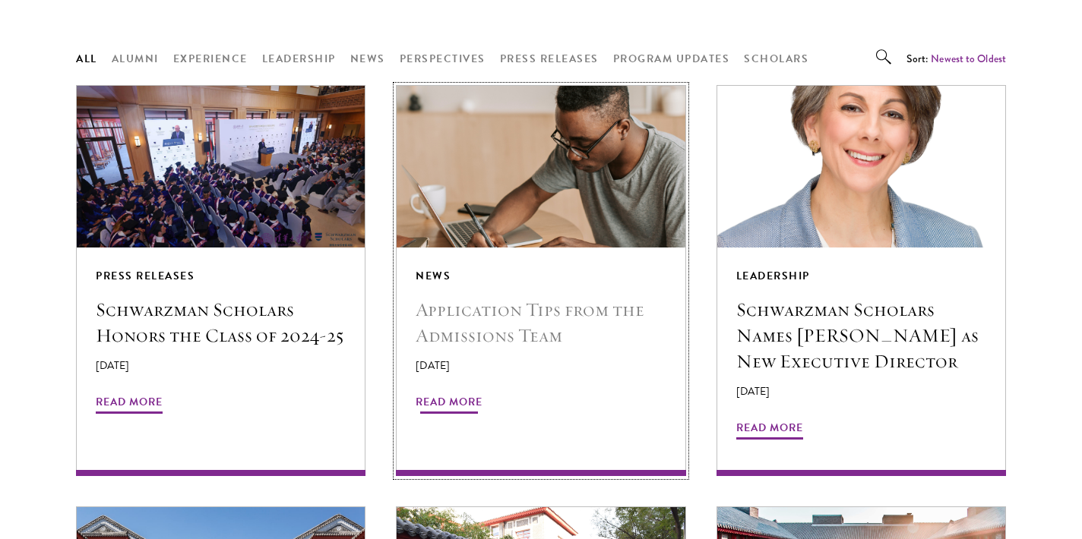
click at [484, 331] on h5 "Application Tips from the Admissions Team" at bounding box center [540, 323] width 250 height 52
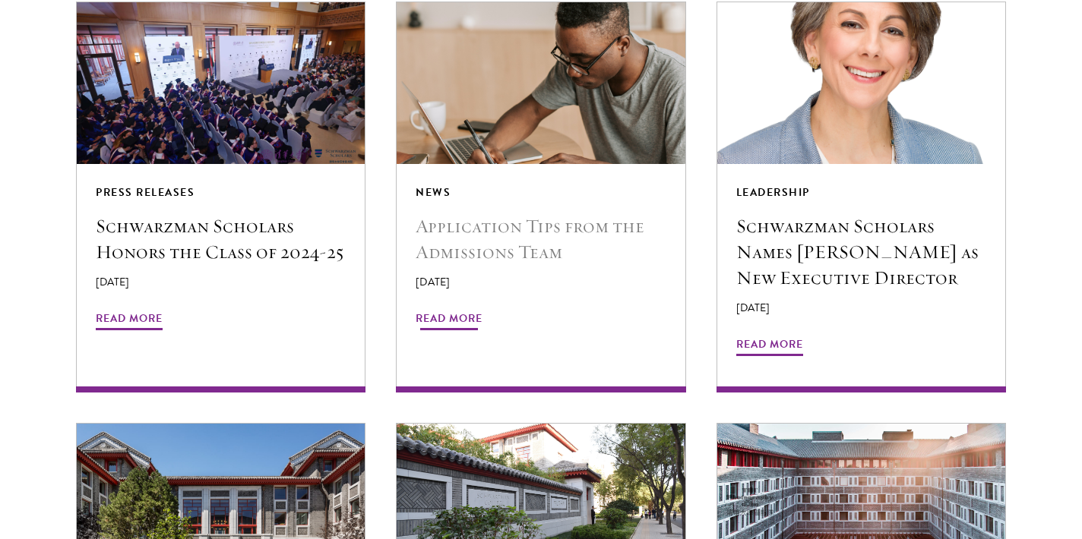
scroll to position [1345, 0]
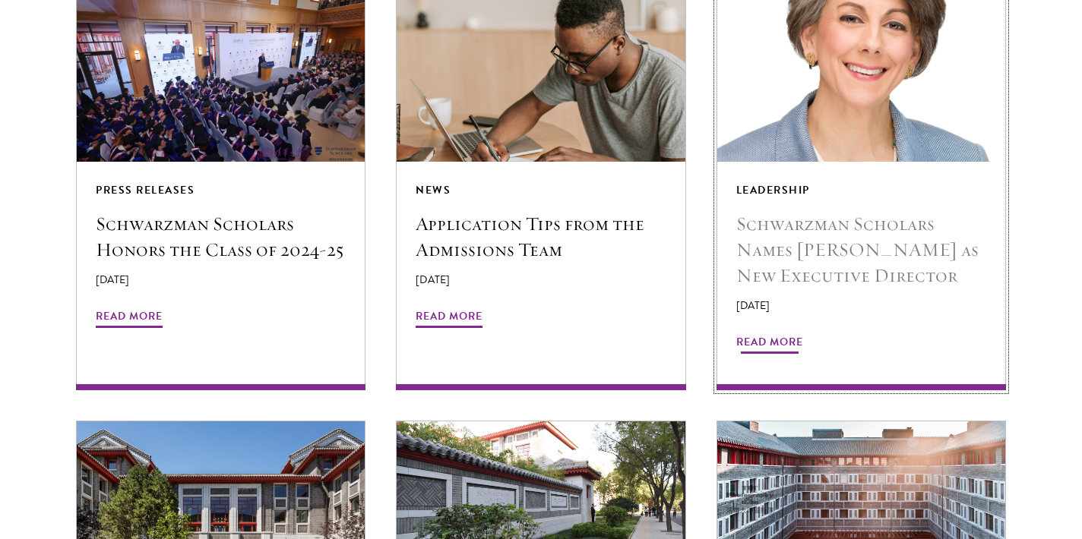
click at [751, 351] on span "Read More" at bounding box center [769, 345] width 67 height 24
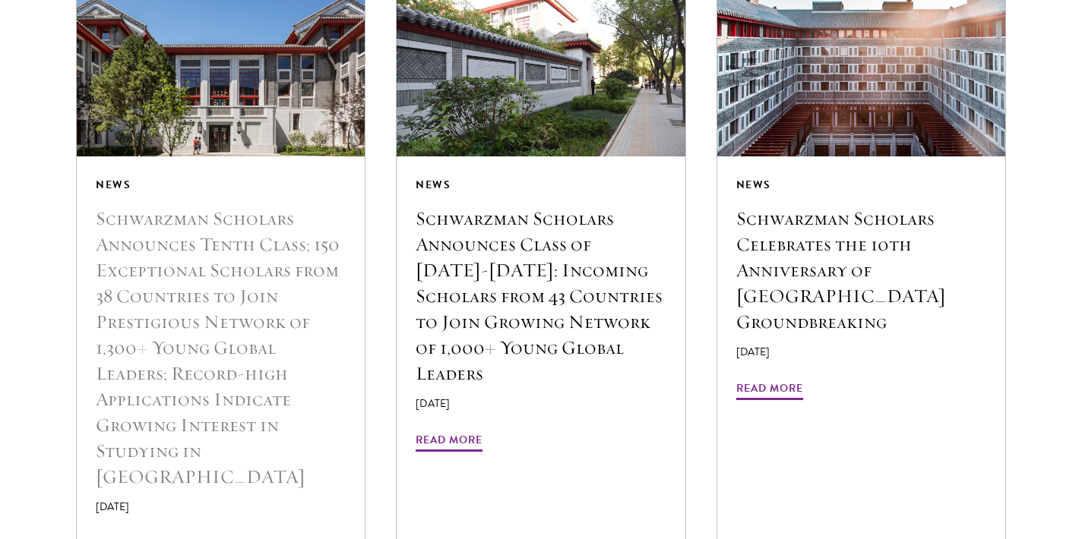
scroll to position [1779, 0]
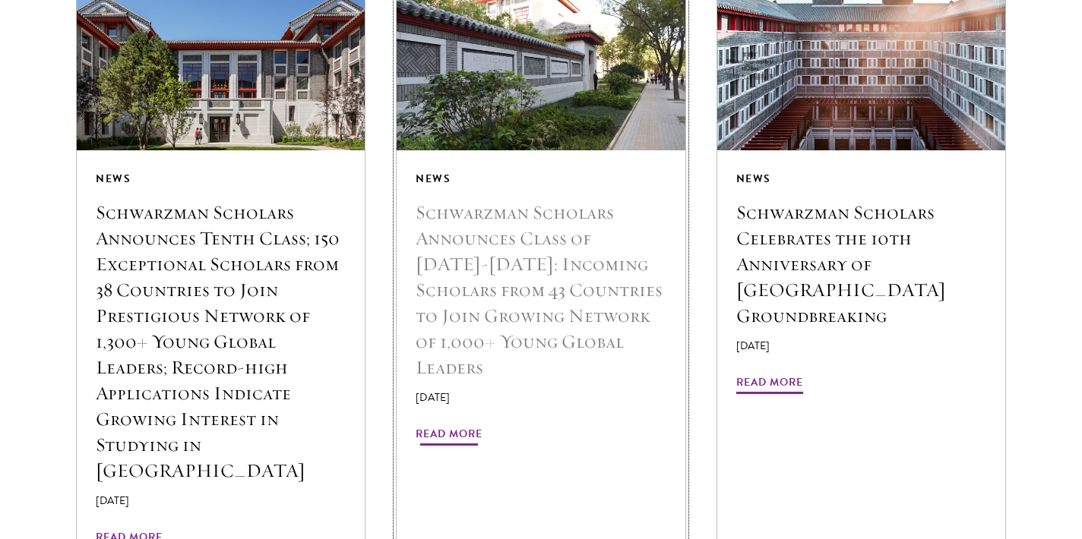
click at [477, 390] on p "December 6, 2023" at bounding box center [540, 398] width 250 height 16
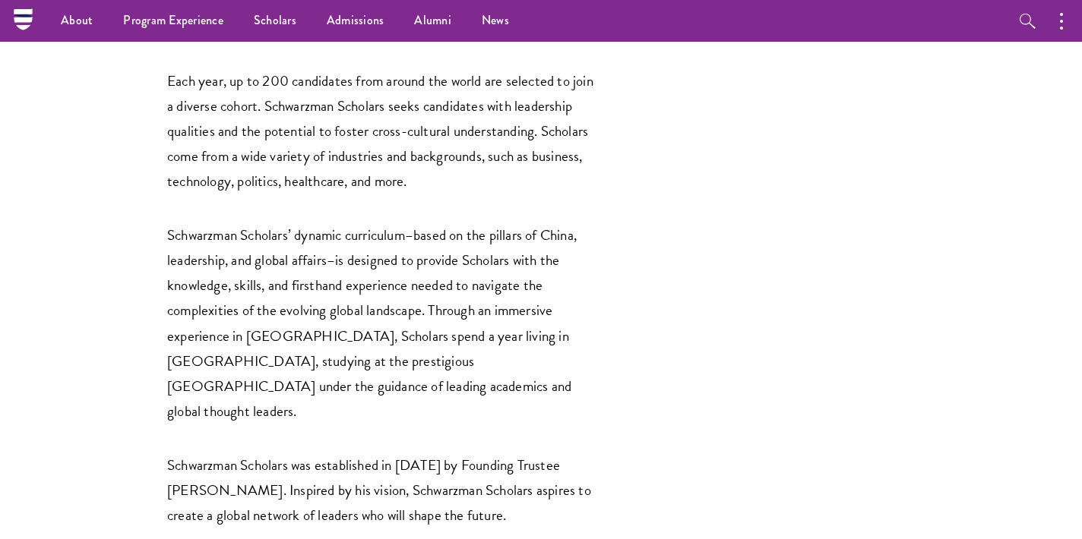
scroll to position [2541, 0]
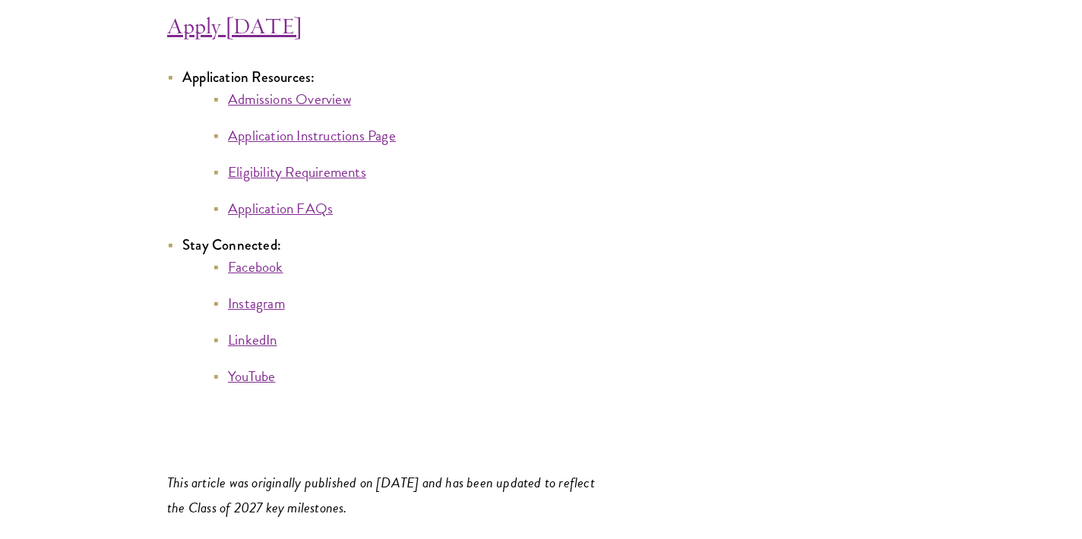
scroll to position [8431, 0]
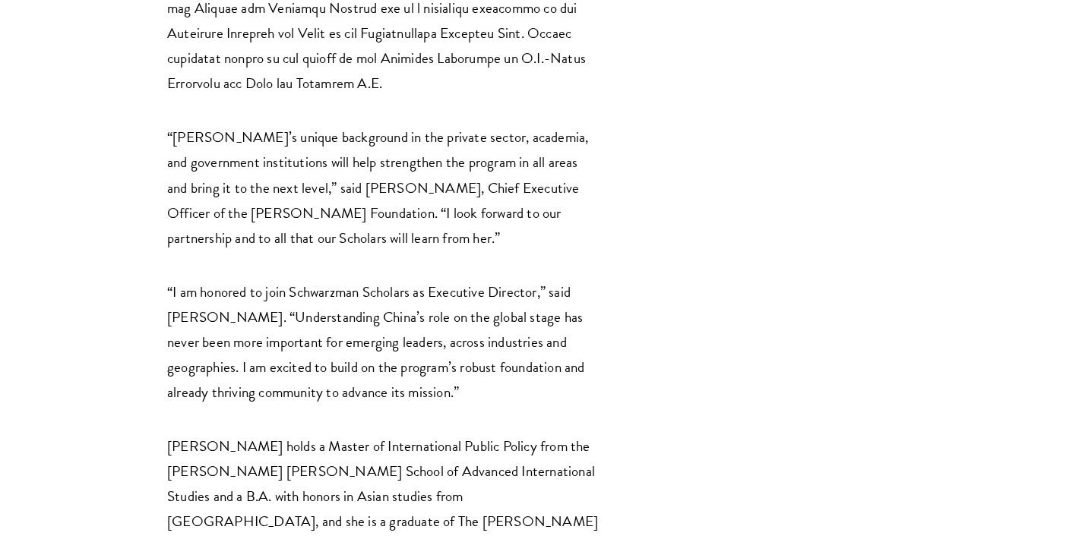
scroll to position [1922, 0]
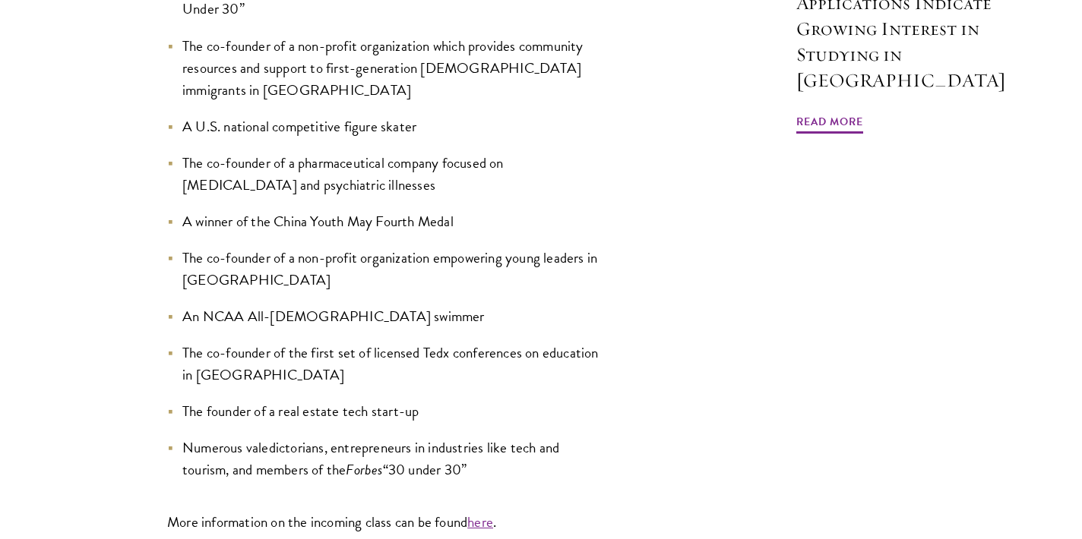
scroll to position [1639, 0]
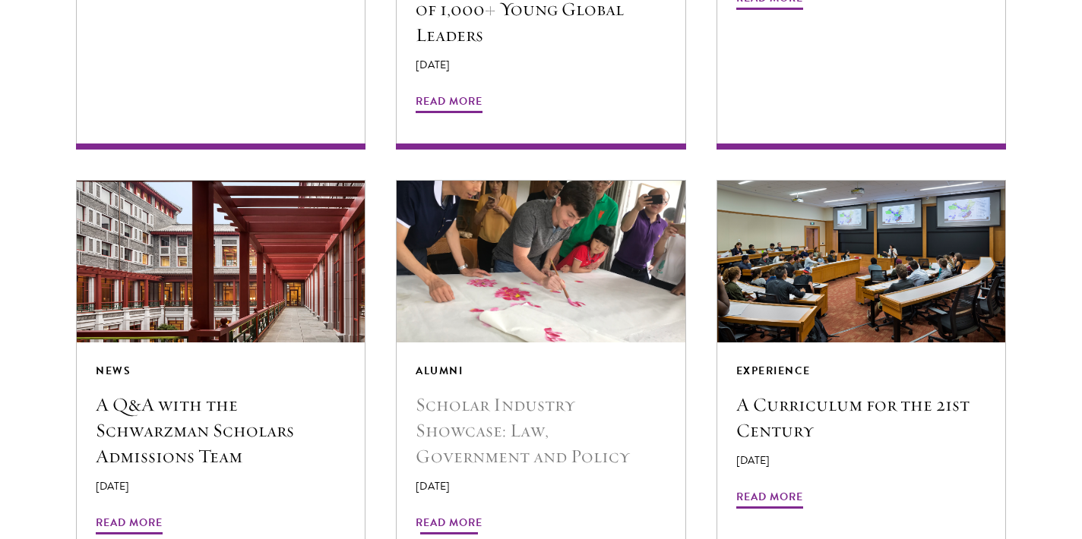
scroll to position [2826, 0]
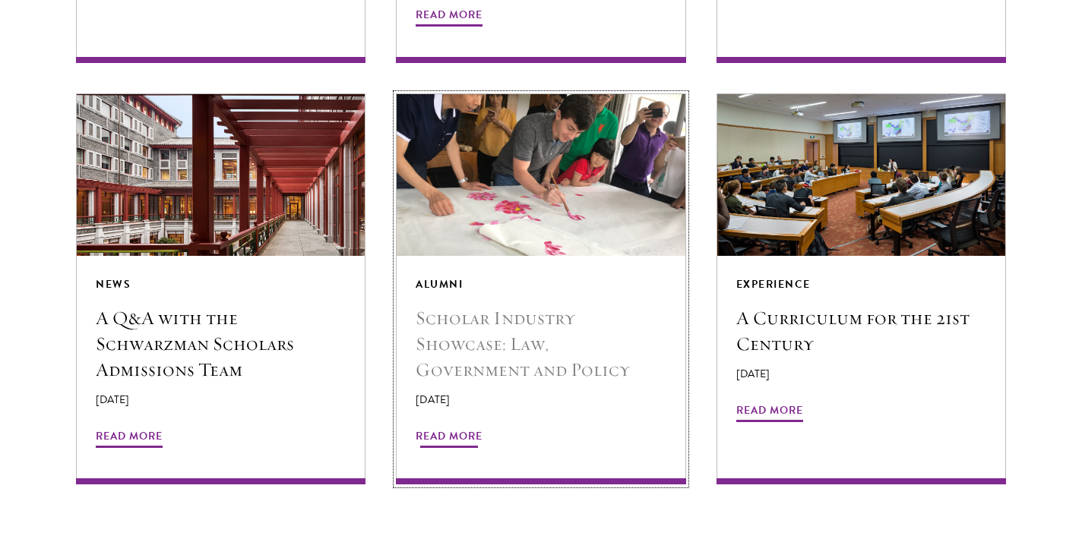
click at [452, 427] on span "Read More" at bounding box center [448, 439] width 67 height 24
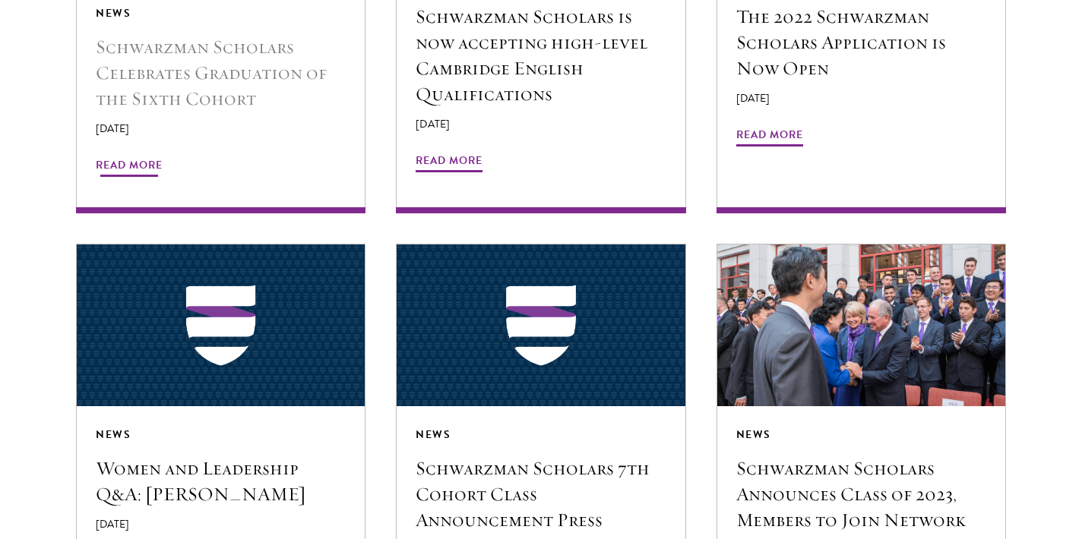
scroll to position [3522, 0]
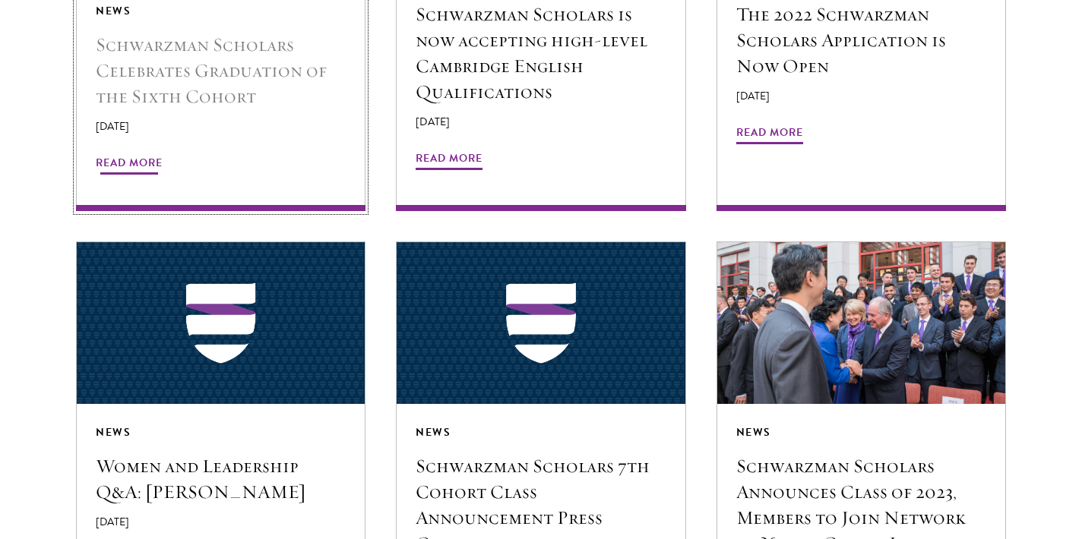
click at [159, 87] on div "News Schwarzman Scholars Celebrates Graduation of the Sixth Cohort June 26, 202…" at bounding box center [221, 97] width 288 height 229
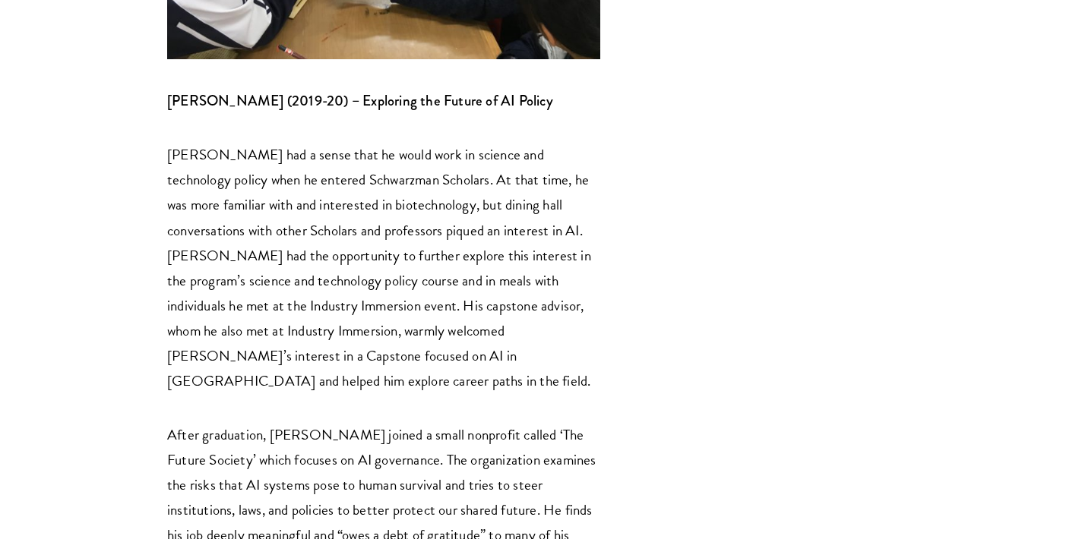
scroll to position [5080, 0]
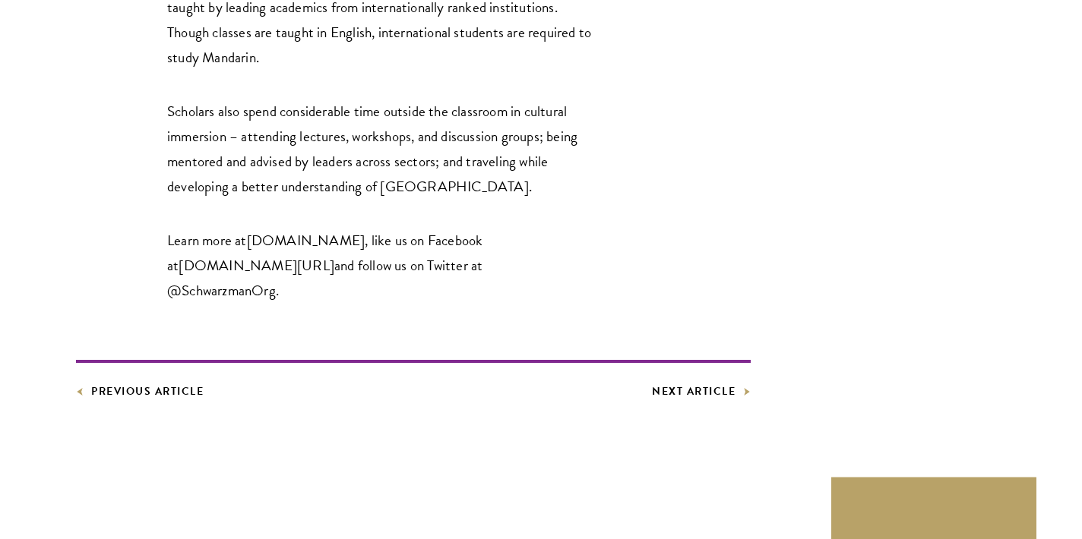
scroll to position [2509, 0]
